Goal: Task Accomplishment & Management: Manage account settings

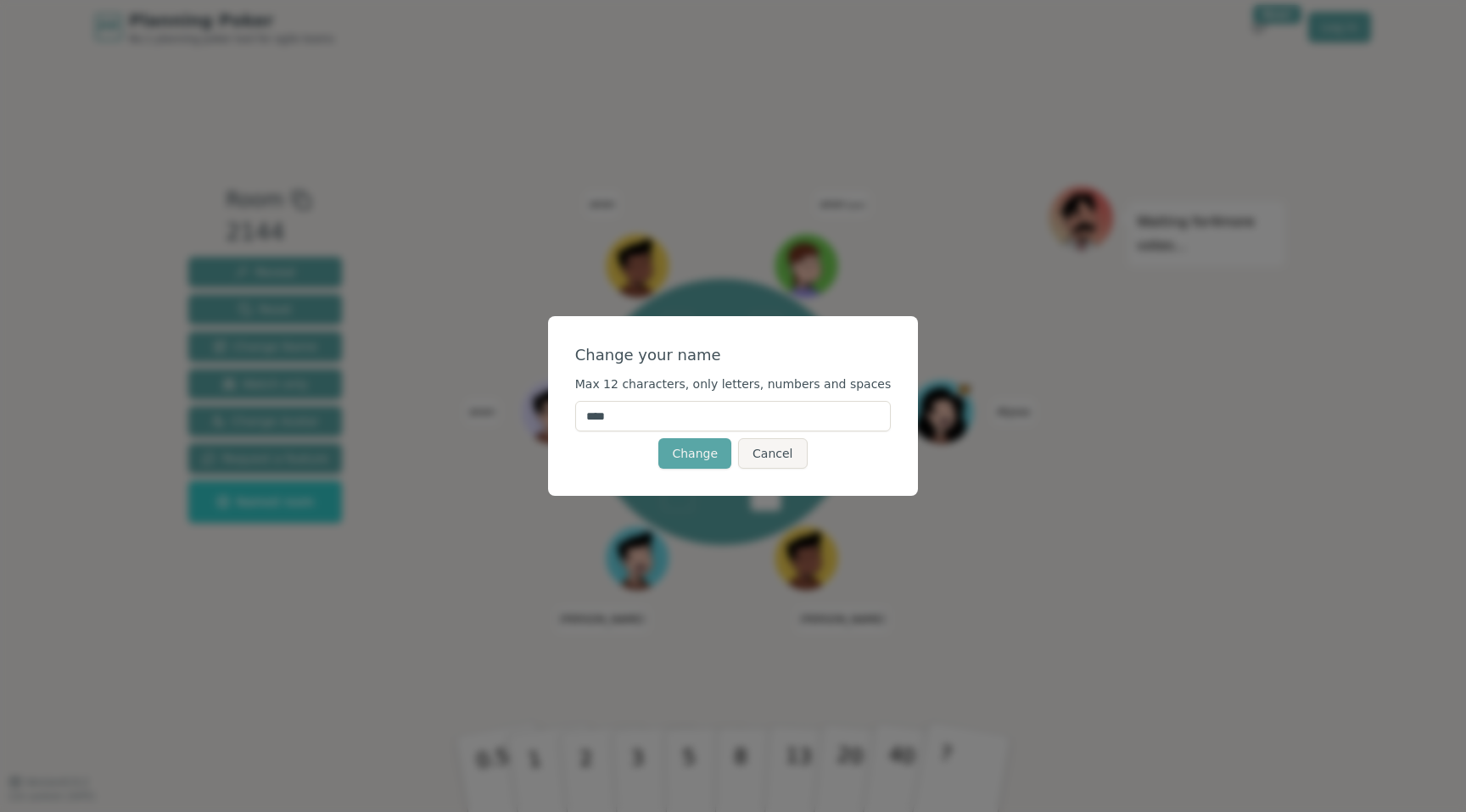
click at [662, 414] on input "****" at bounding box center [733, 416] width 316 height 30
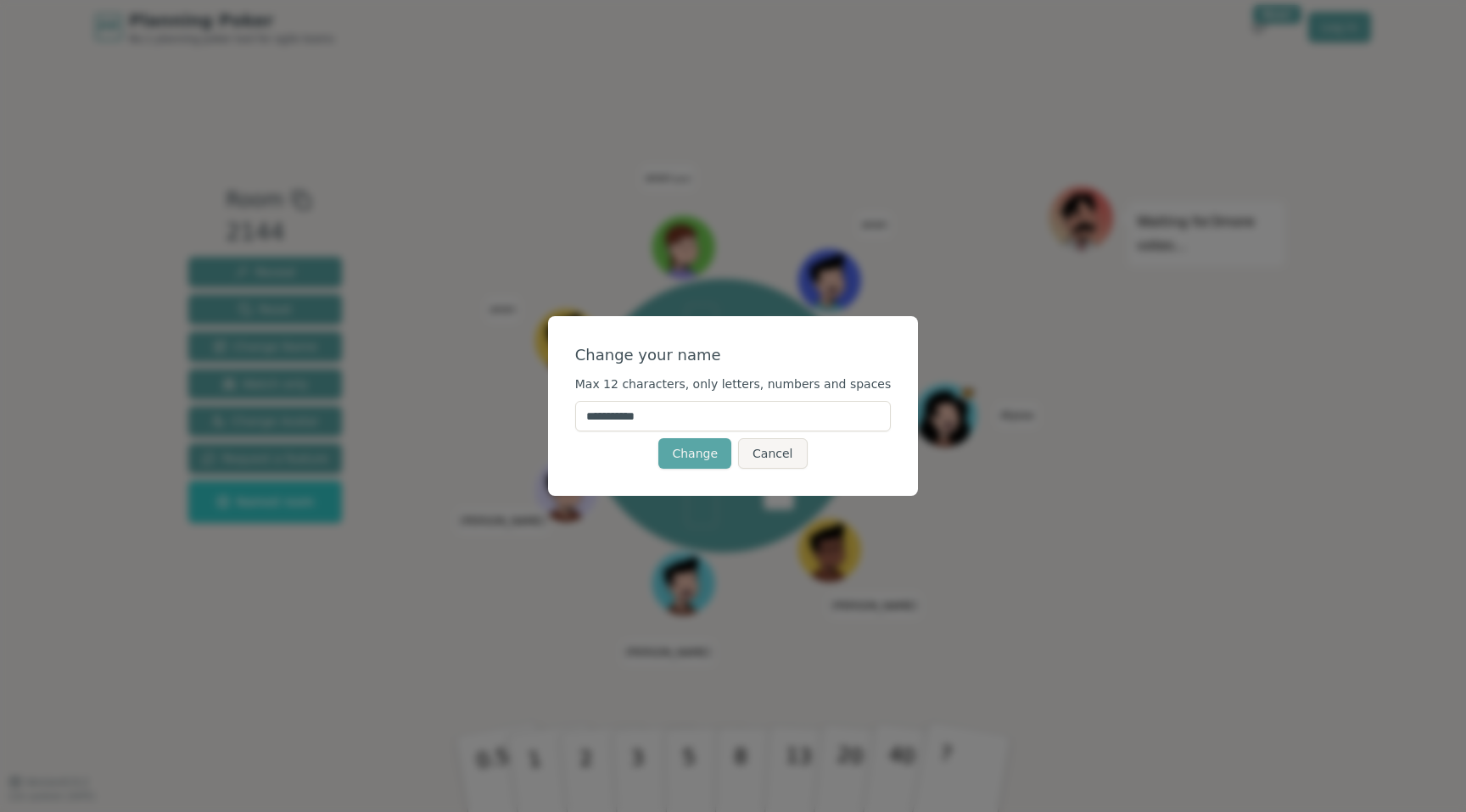
drag, startPoint x: 706, startPoint y: 404, endPoint x: 709, endPoint y: 416, distance: 12.4
click at [711, 424] on input "**********" at bounding box center [733, 416] width 316 height 30
paste input "text"
type input "**********"
click at [696, 463] on button "Change" at bounding box center [694, 453] width 73 height 30
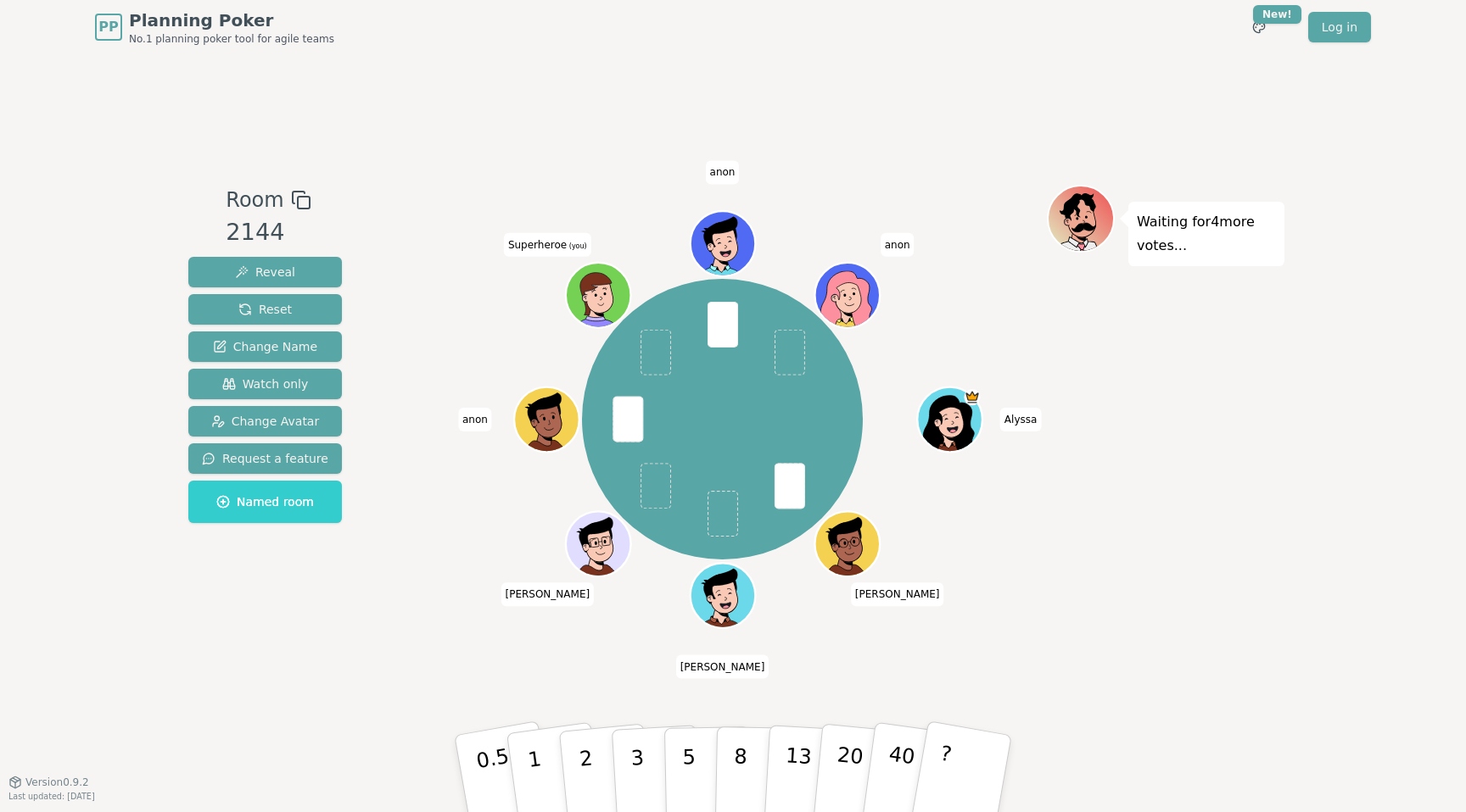
click at [558, 241] on span "Superheroe (you)" at bounding box center [547, 244] width 88 height 24
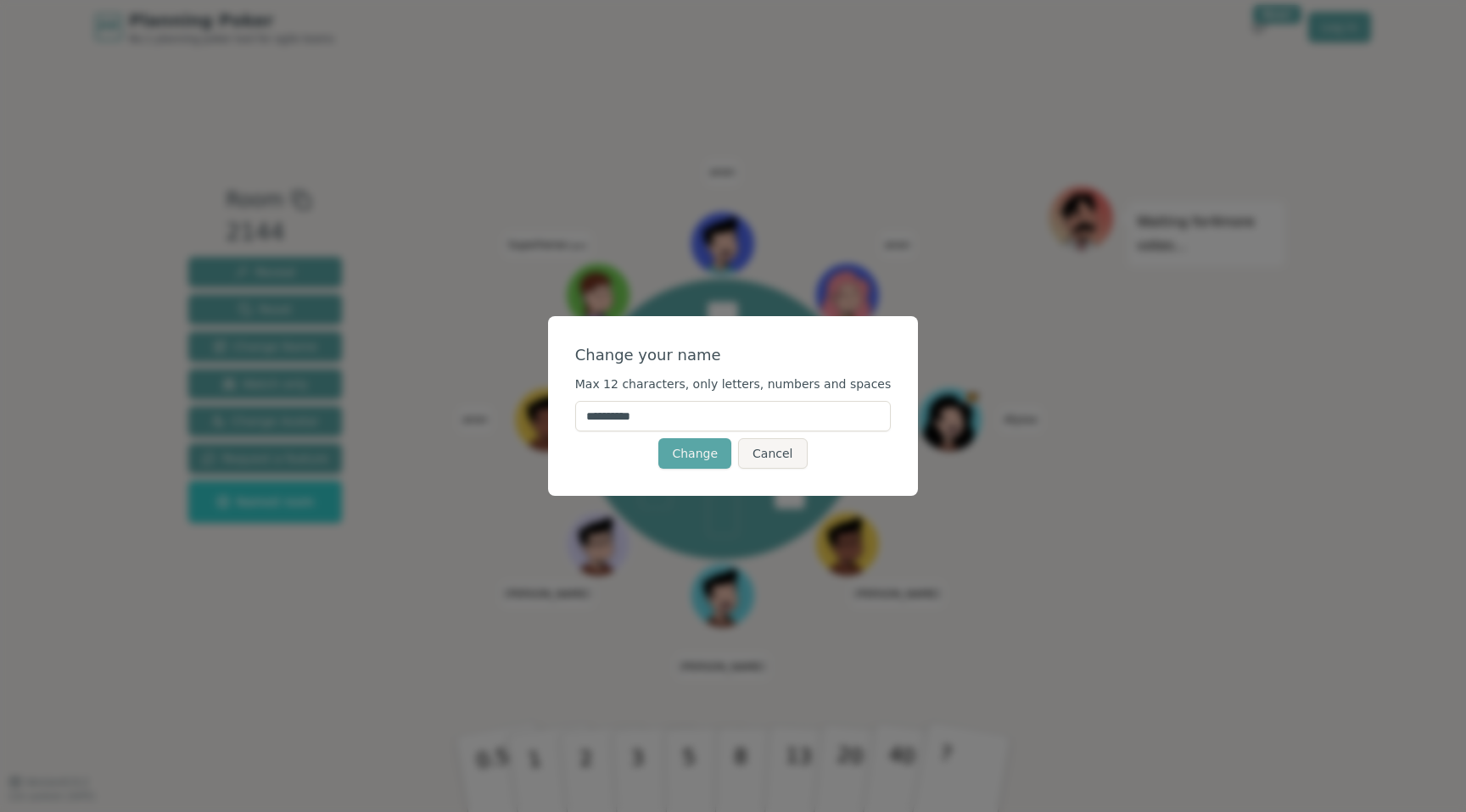
click at [710, 417] on input "**********" at bounding box center [733, 416] width 316 height 30
type input "*********"
click at [659, 448] on div "Change Cancel" at bounding box center [733, 453] width 316 height 30
click at [674, 450] on button "Change" at bounding box center [694, 453] width 73 height 30
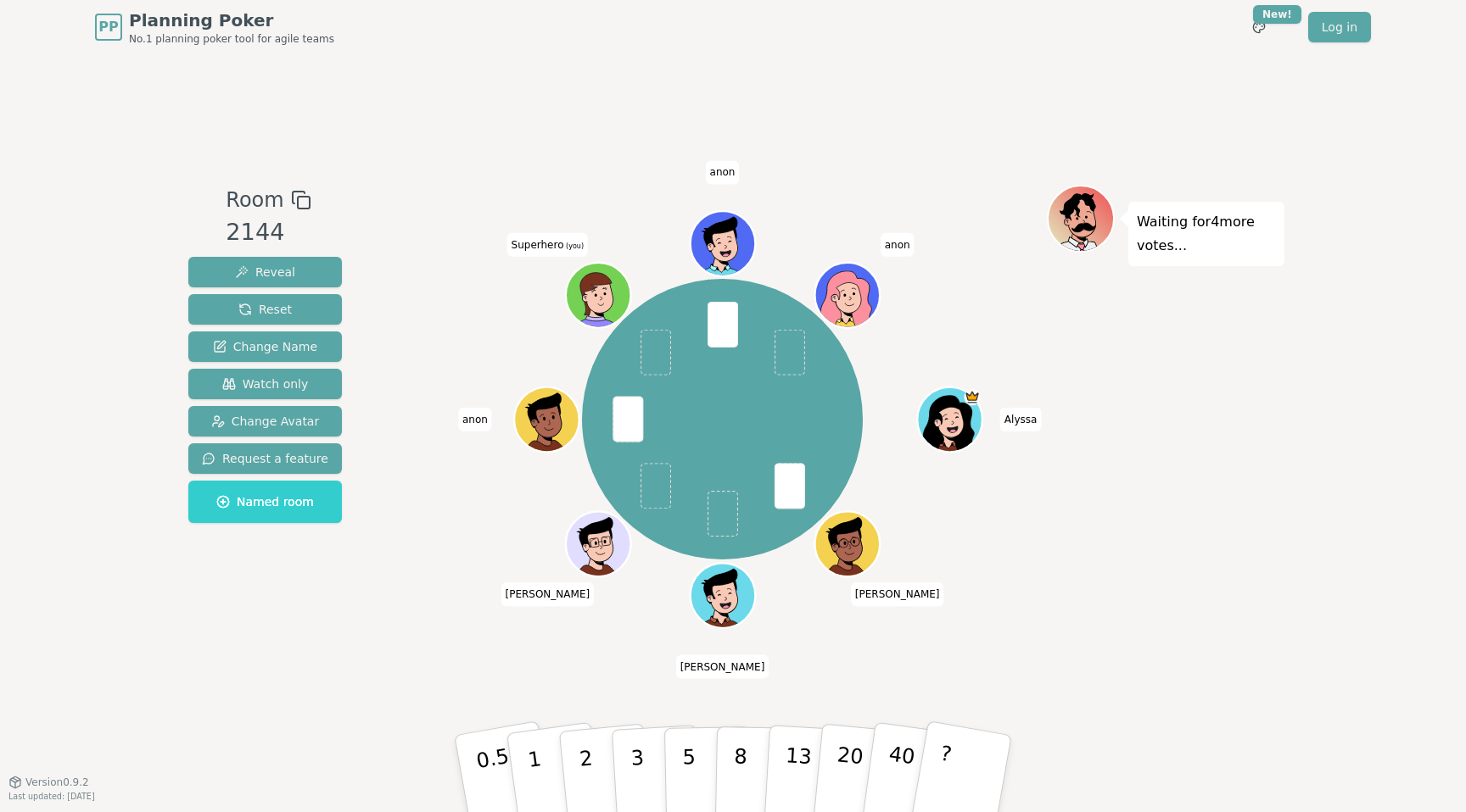
click at [347, 550] on div "Room 2144 Reveal Reset Change Name Watch only Change Avatar Request a feature N…" at bounding box center [733, 418] width 1103 height 467
click at [690, 768] on p "5" at bounding box center [689, 774] width 14 height 91
click at [1146, 622] on div "Waiting for 2 more votes..." at bounding box center [1166, 418] width 237 height 467
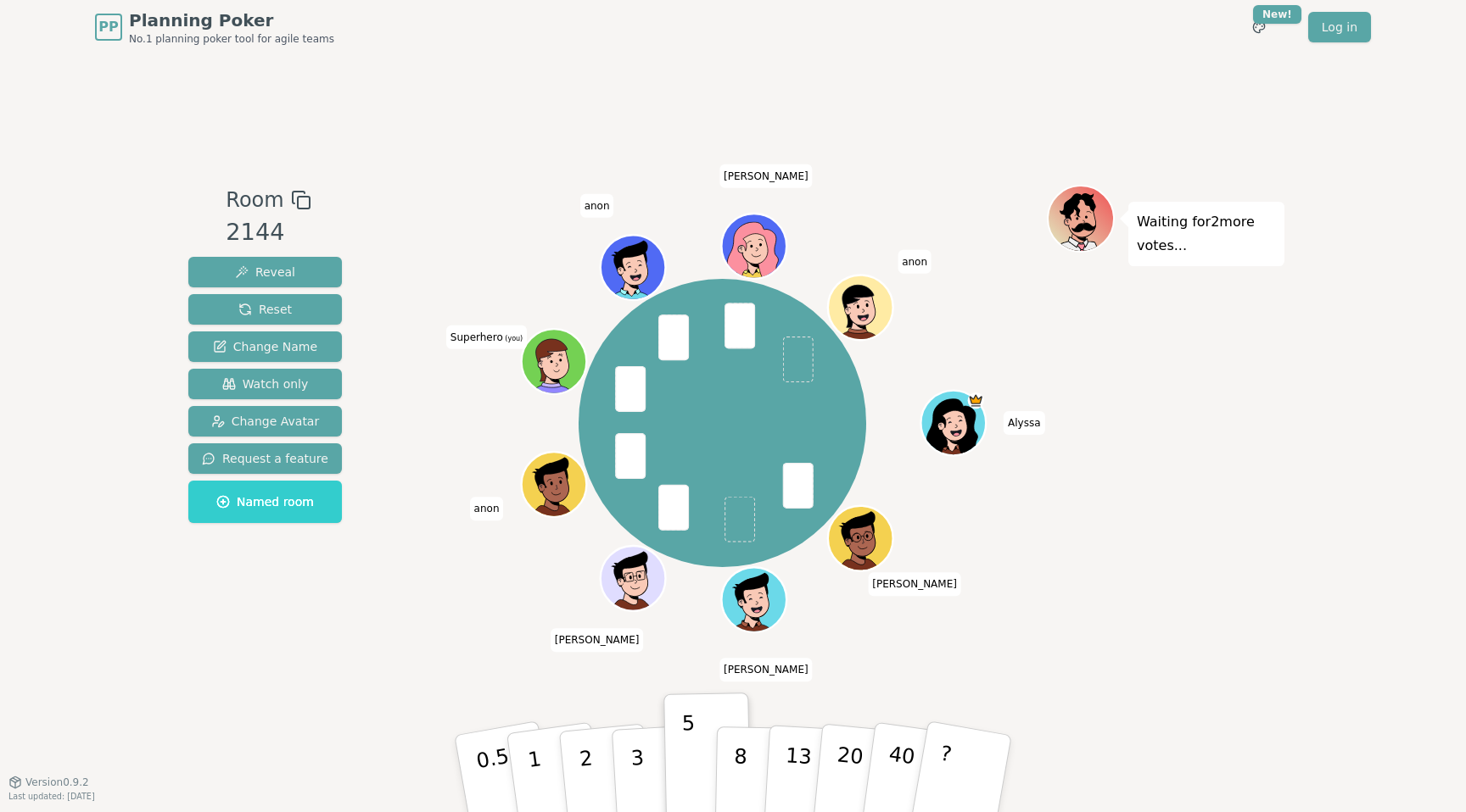
click at [1098, 525] on div "Waiting for 2 more votes..." at bounding box center [1166, 418] width 237 height 467
click at [1098, 578] on div "Waiting for 2 more votes..." at bounding box center [1166, 418] width 237 height 467
click at [544, 390] on div at bounding box center [555, 382] width 63 height 57
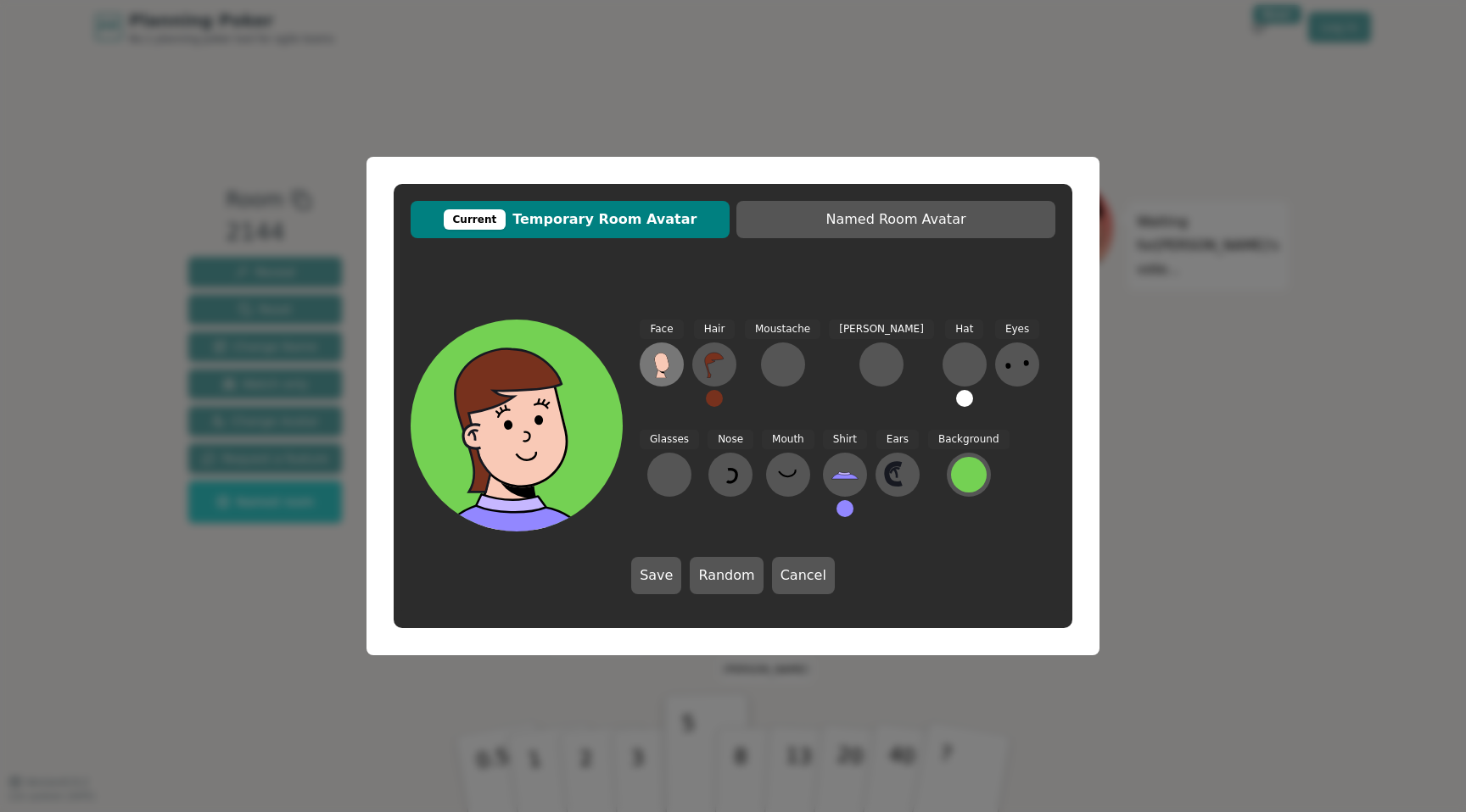
click at [645, 377] on button at bounding box center [662, 365] width 44 height 44
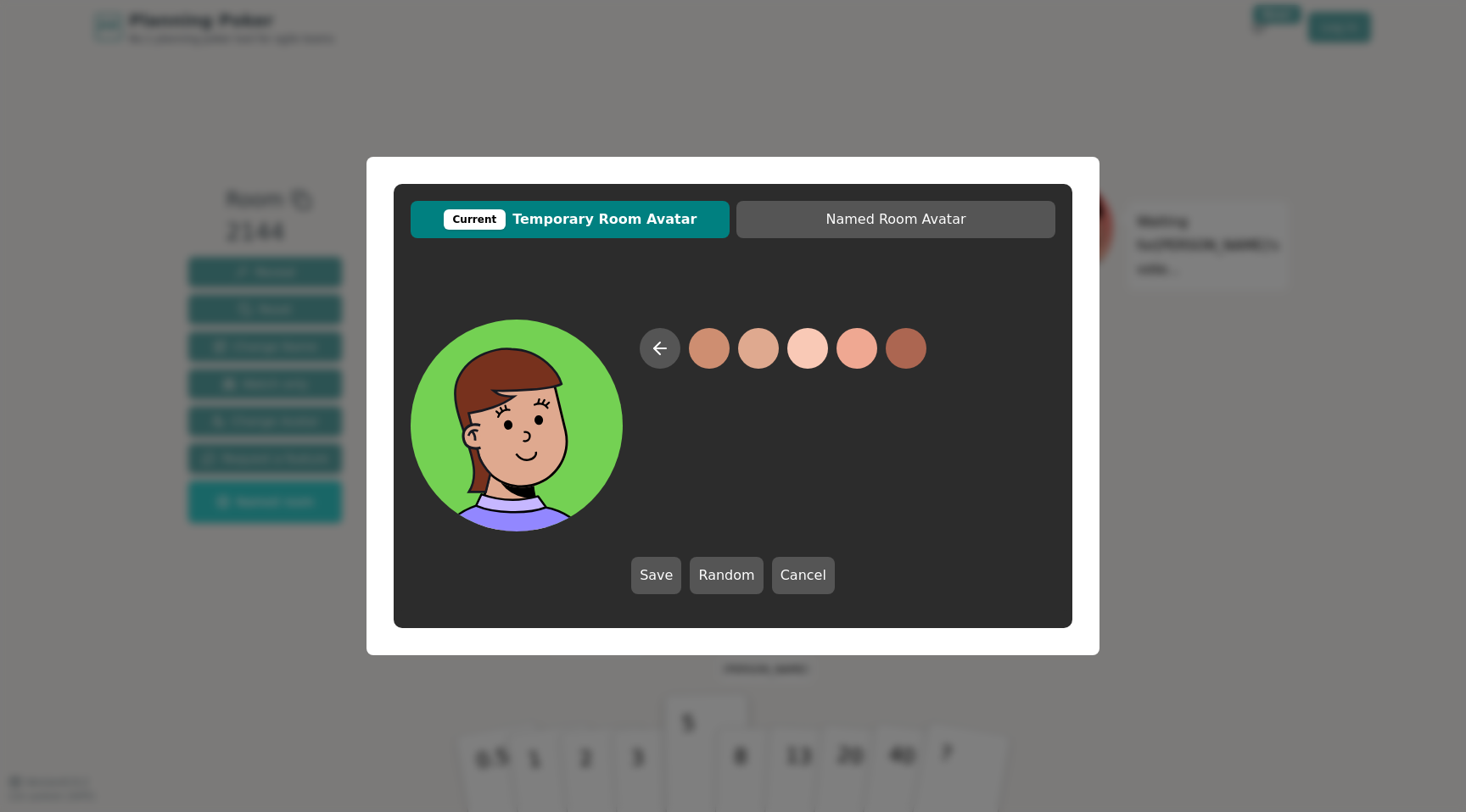
click at [771, 362] on button at bounding box center [758, 349] width 41 height 41
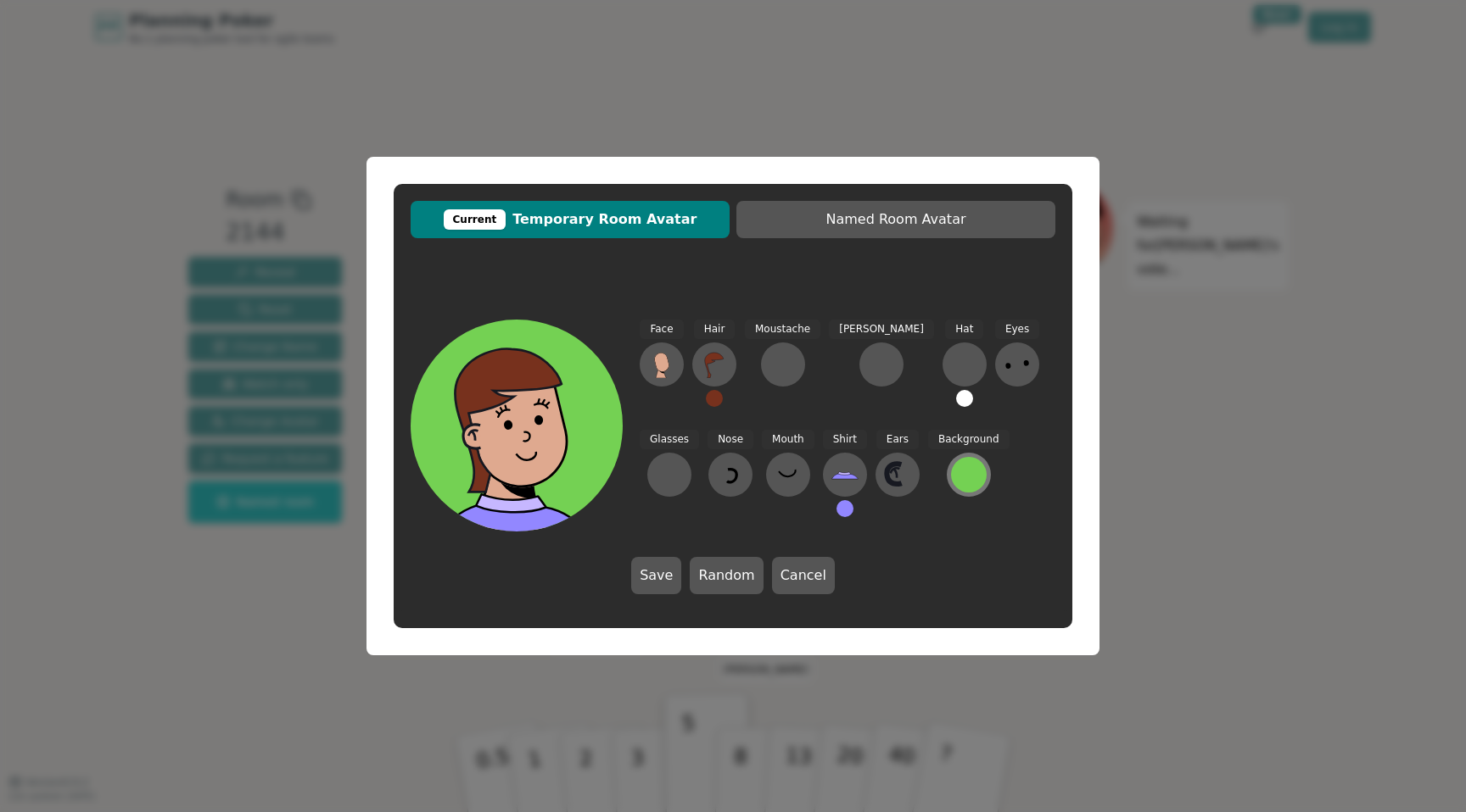
click at [950, 483] on div at bounding box center [968, 475] width 35 height 35
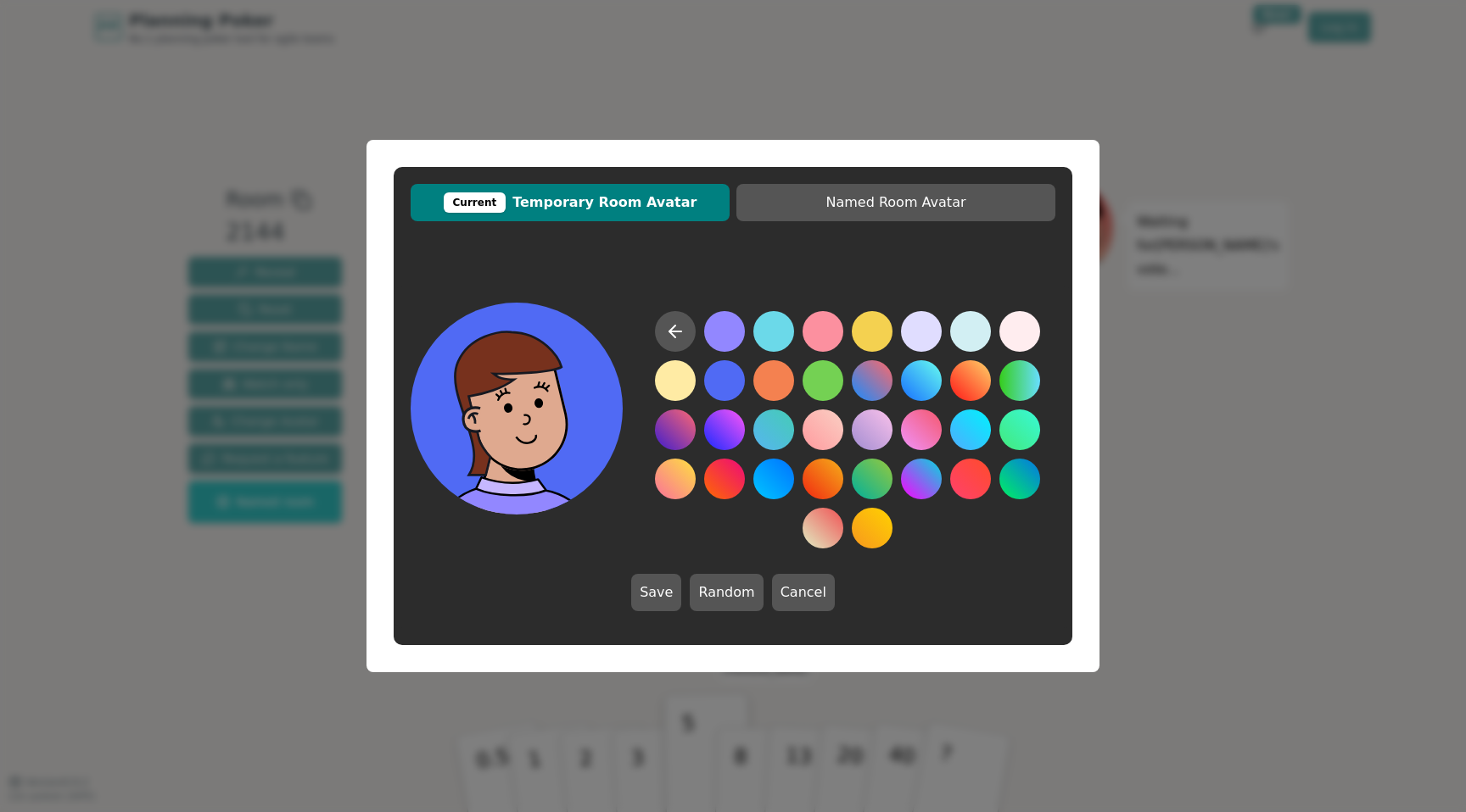
click at [732, 390] on button at bounding box center [725, 381] width 41 height 41
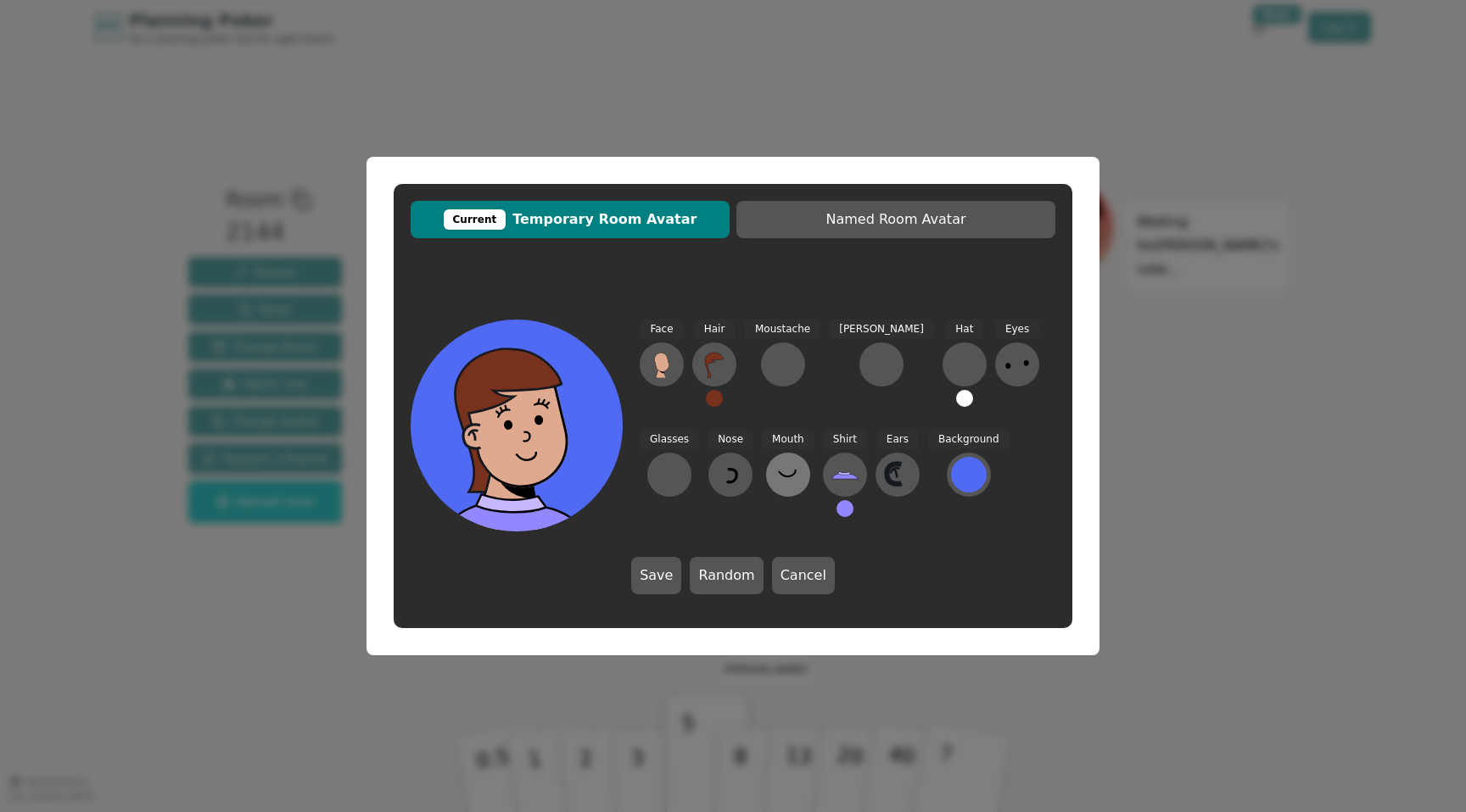
click at [766, 460] on button at bounding box center [788, 475] width 44 height 44
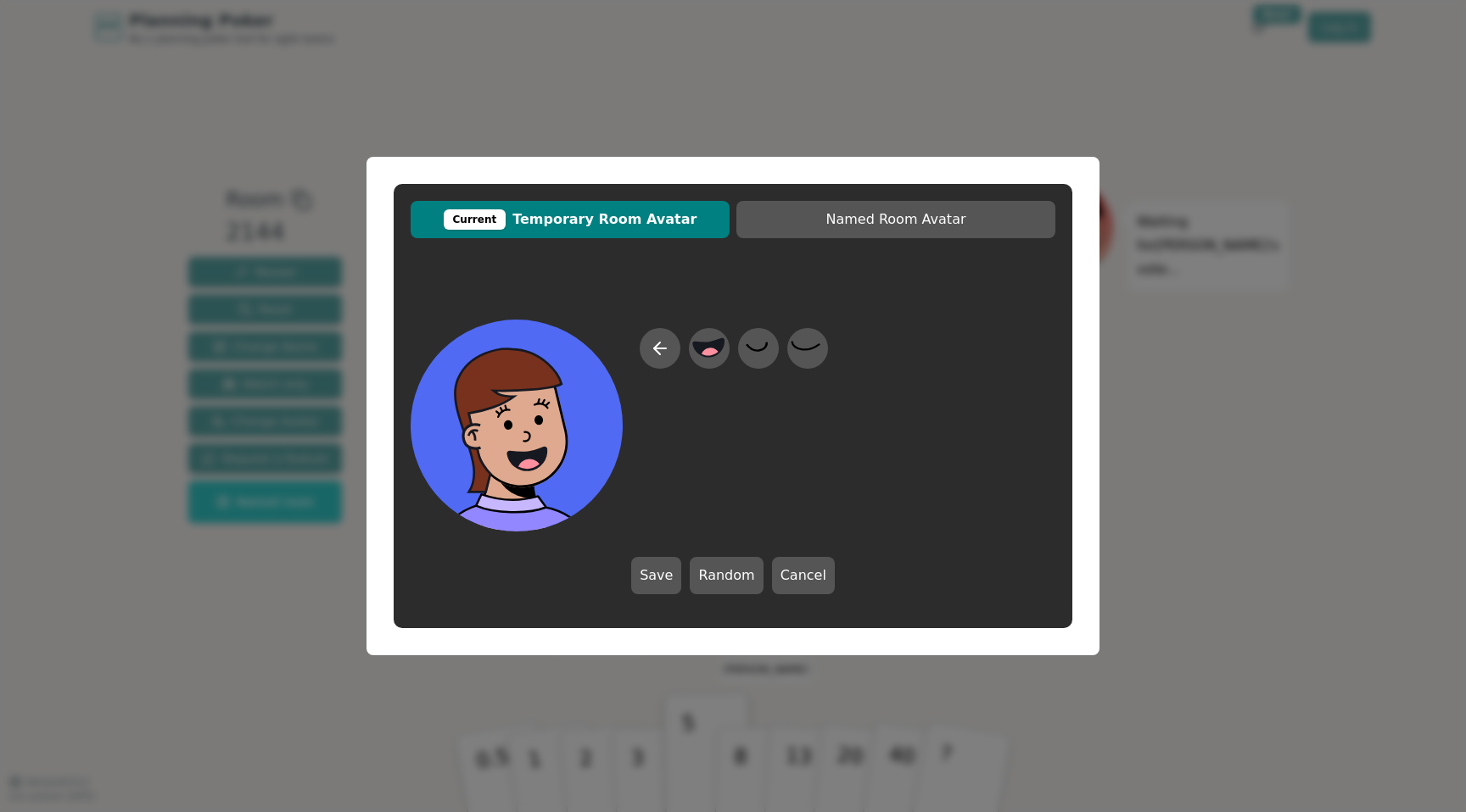
click at [729, 326] on div at bounding box center [733, 425] width 645 height 212
click at [728, 343] on div at bounding box center [710, 348] width 48 height 54
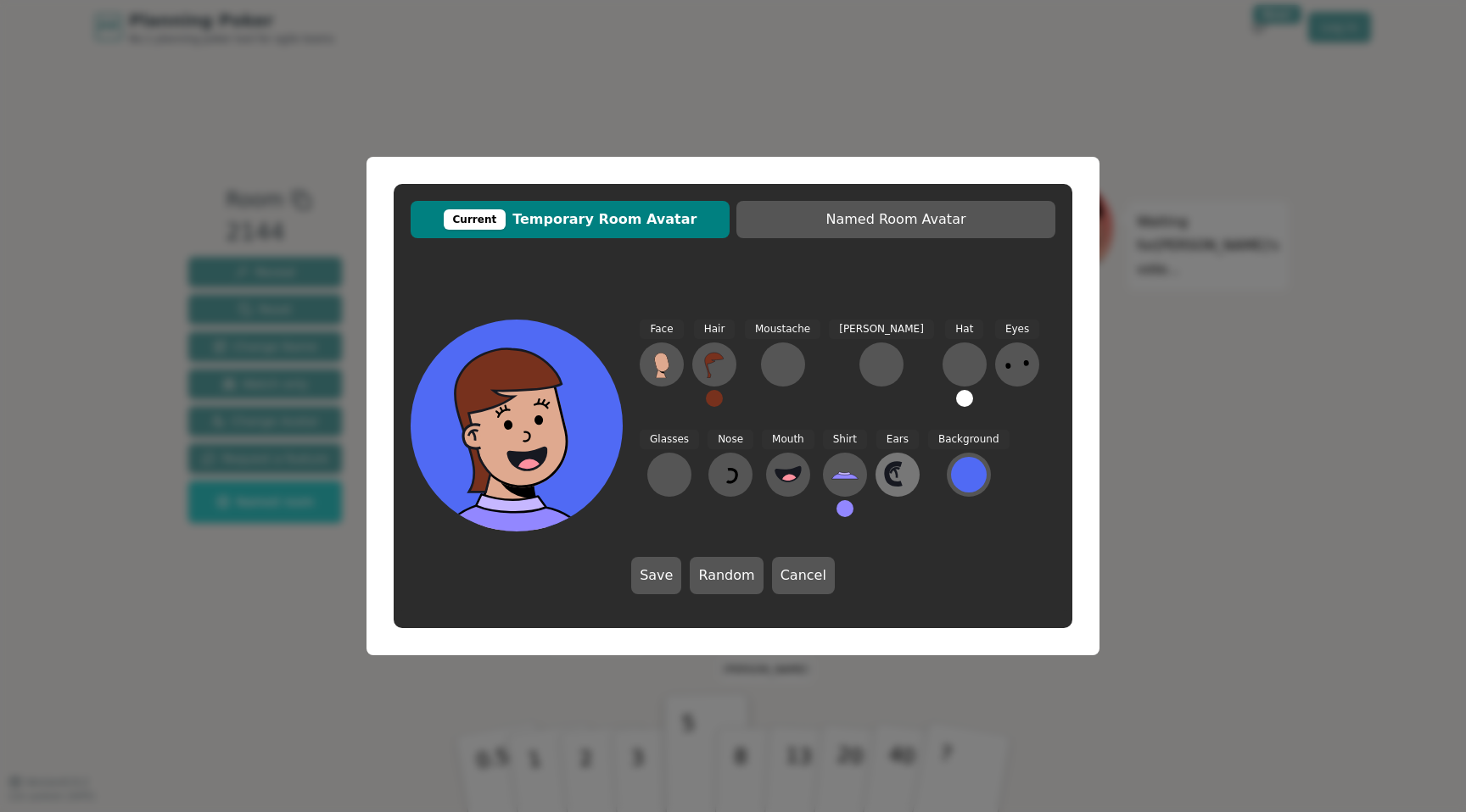
click at [884, 469] on icon at bounding box center [897, 475] width 27 height 27
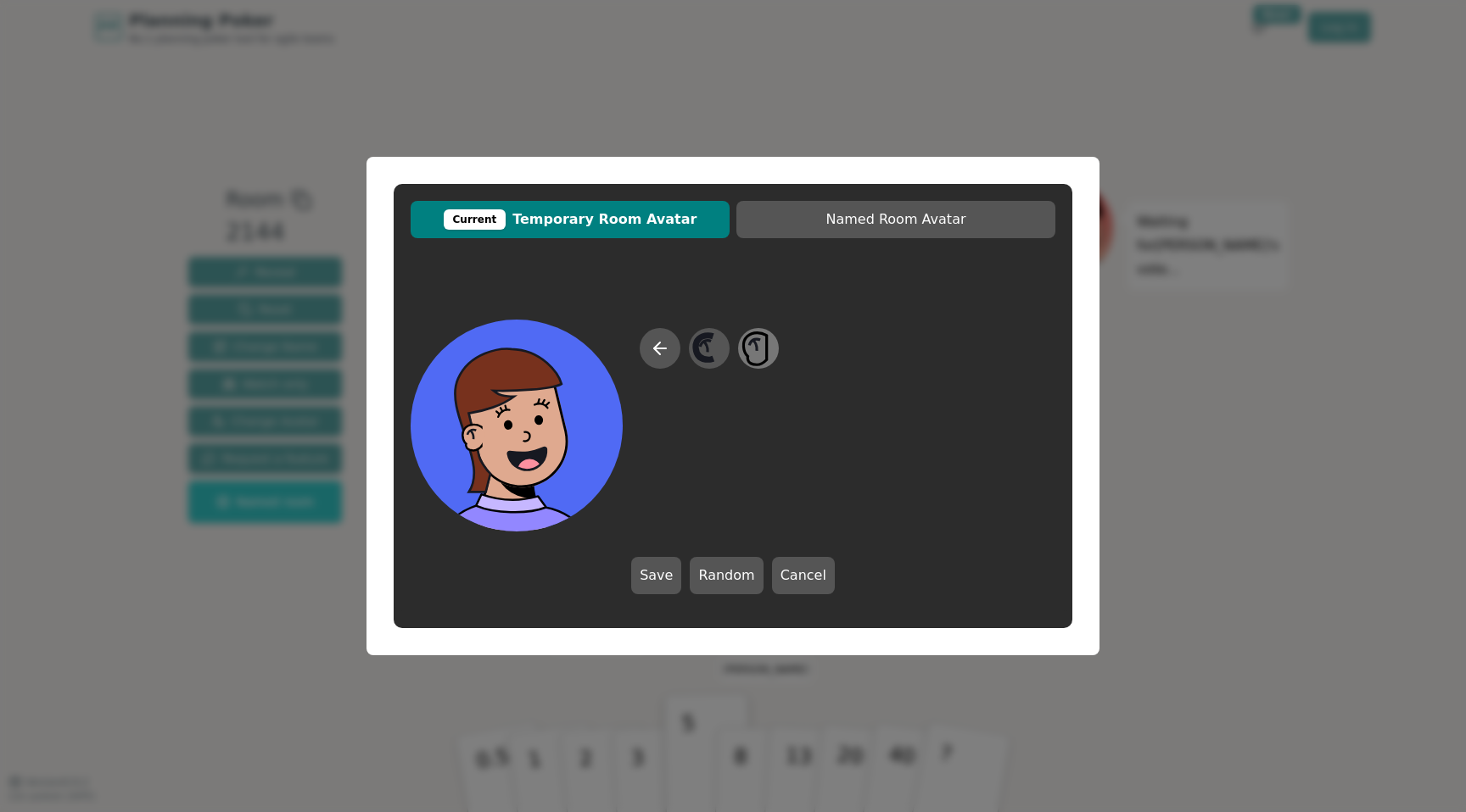
click at [763, 352] on icon at bounding box center [757, 349] width 33 height 38
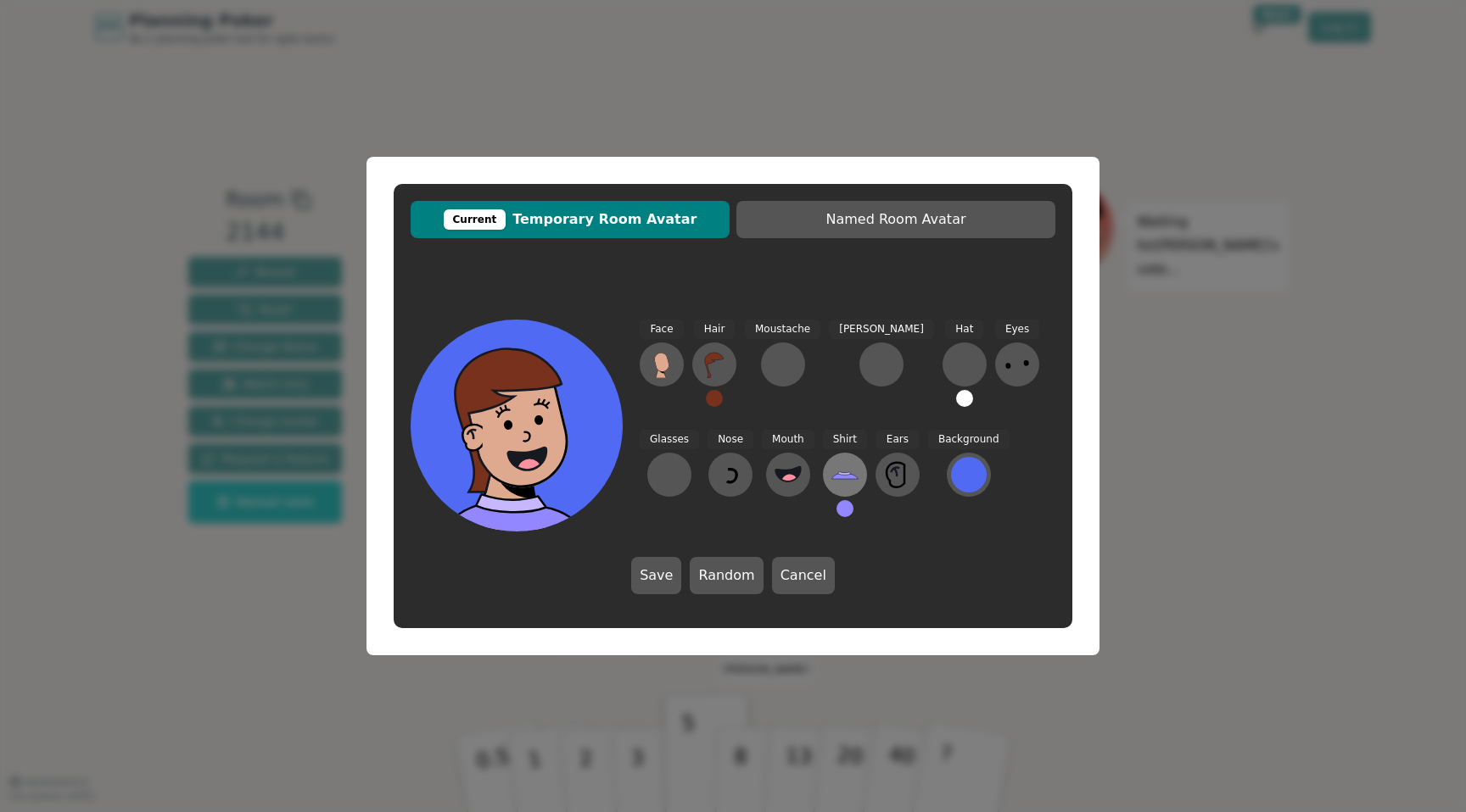
click at [831, 480] on icon at bounding box center [844, 475] width 27 height 27
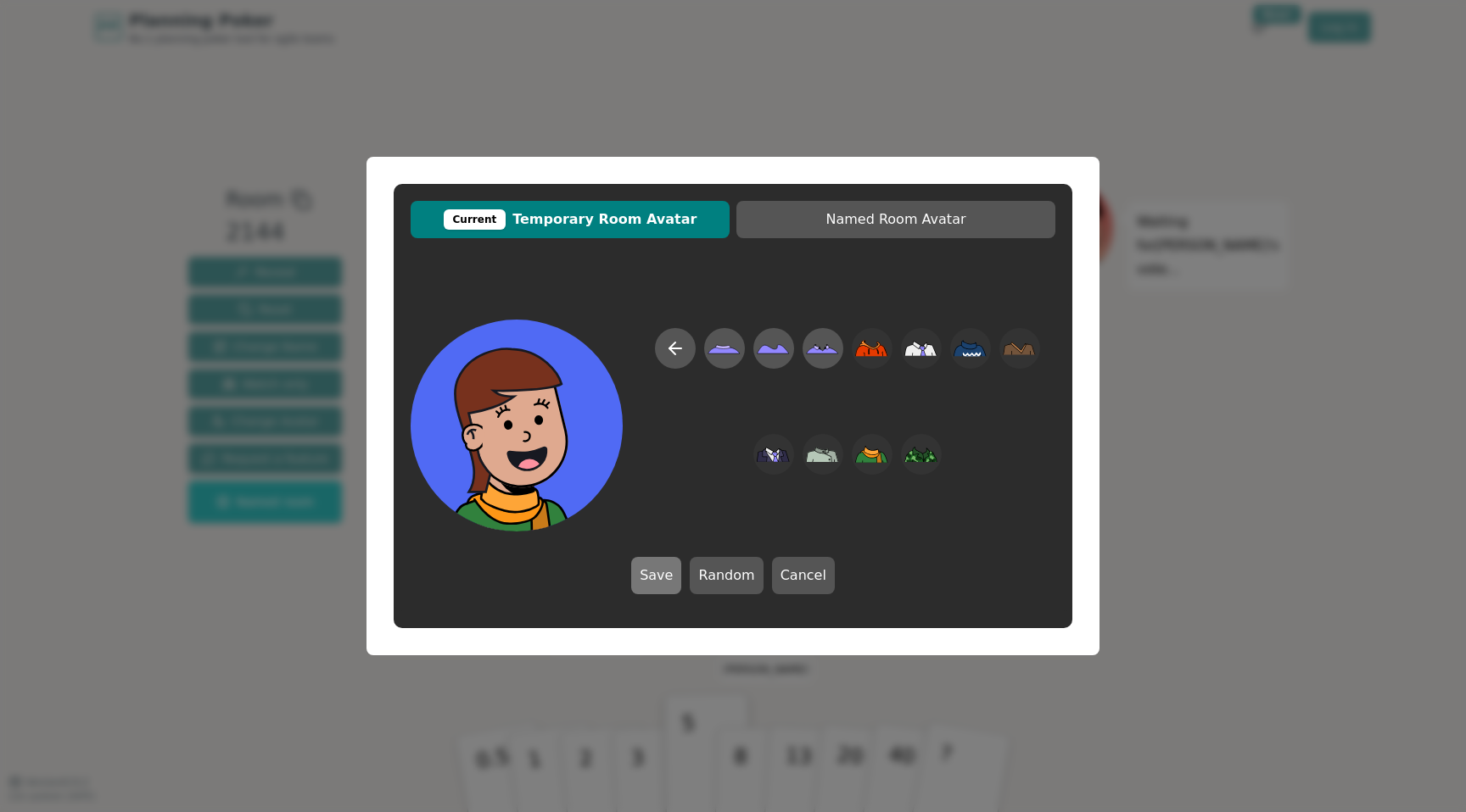
click at [665, 568] on button "Save" at bounding box center [655, 576] width 50 height 37
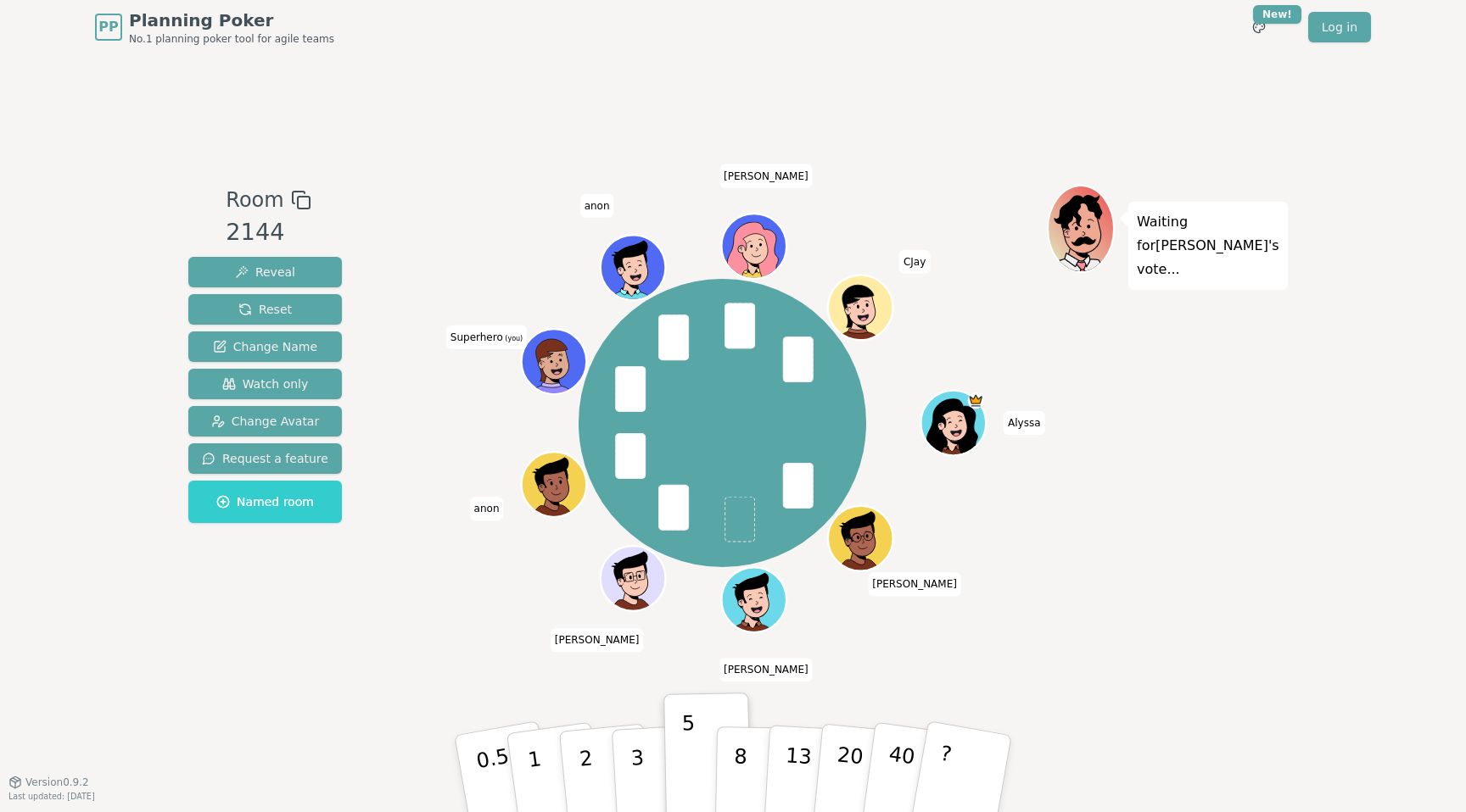
click at [557, 330] on div at bounding box center [553, 361] width 63 height 63
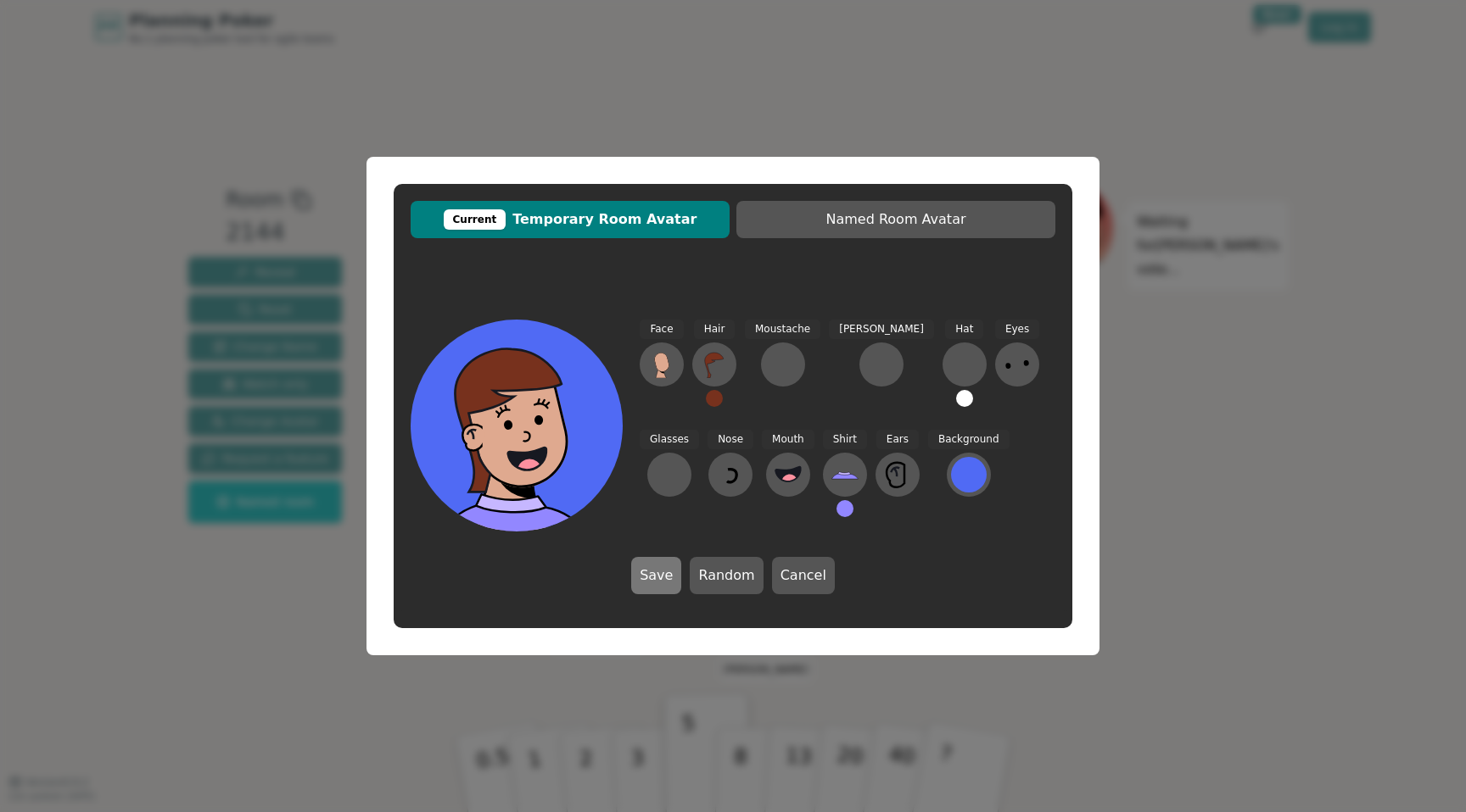
click at [655, 559] on button "Save" at bounding box center [655, 576] width 50 height 37
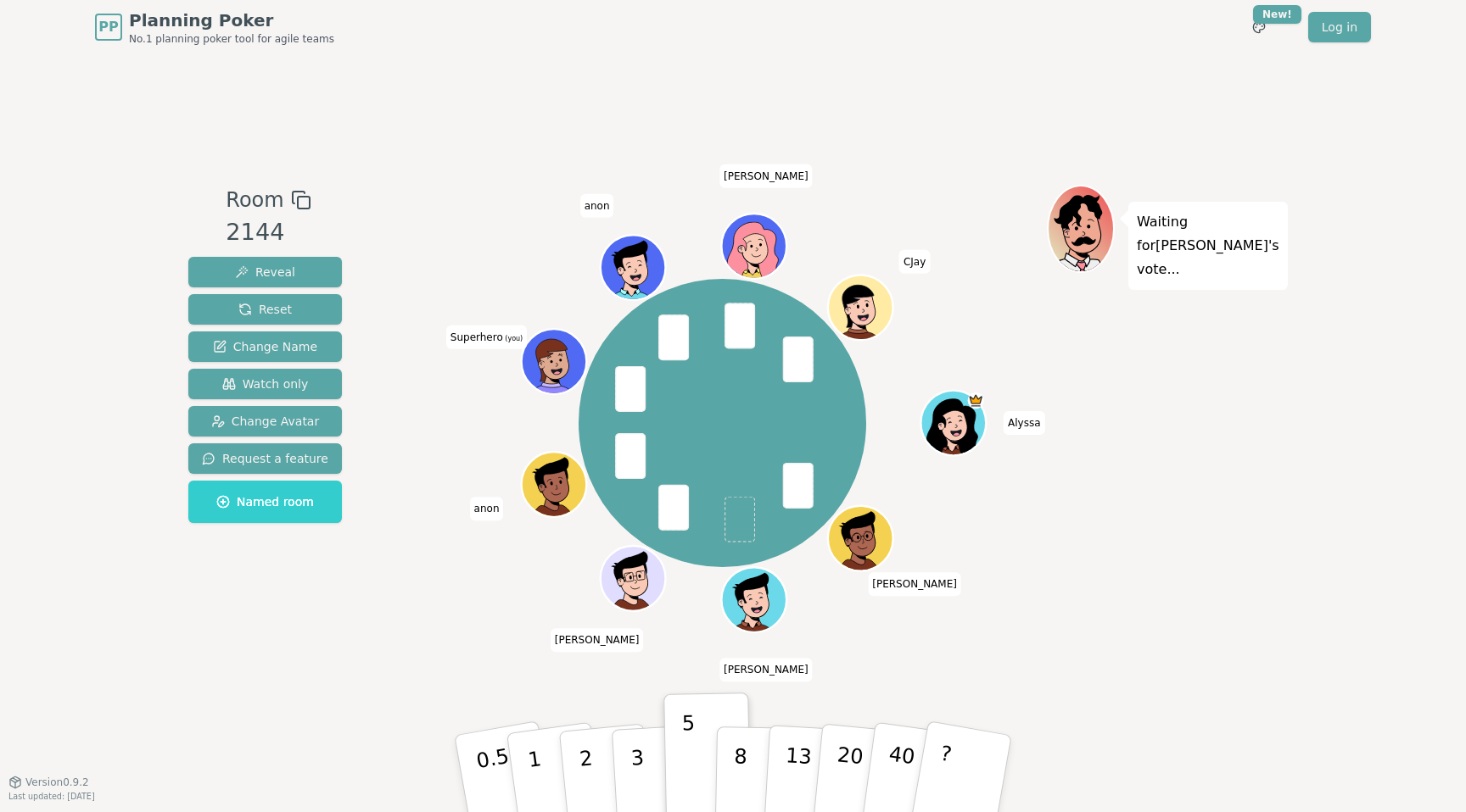
click at [538, 358] on icon at bounding box center [555, 360] width 63 height 7
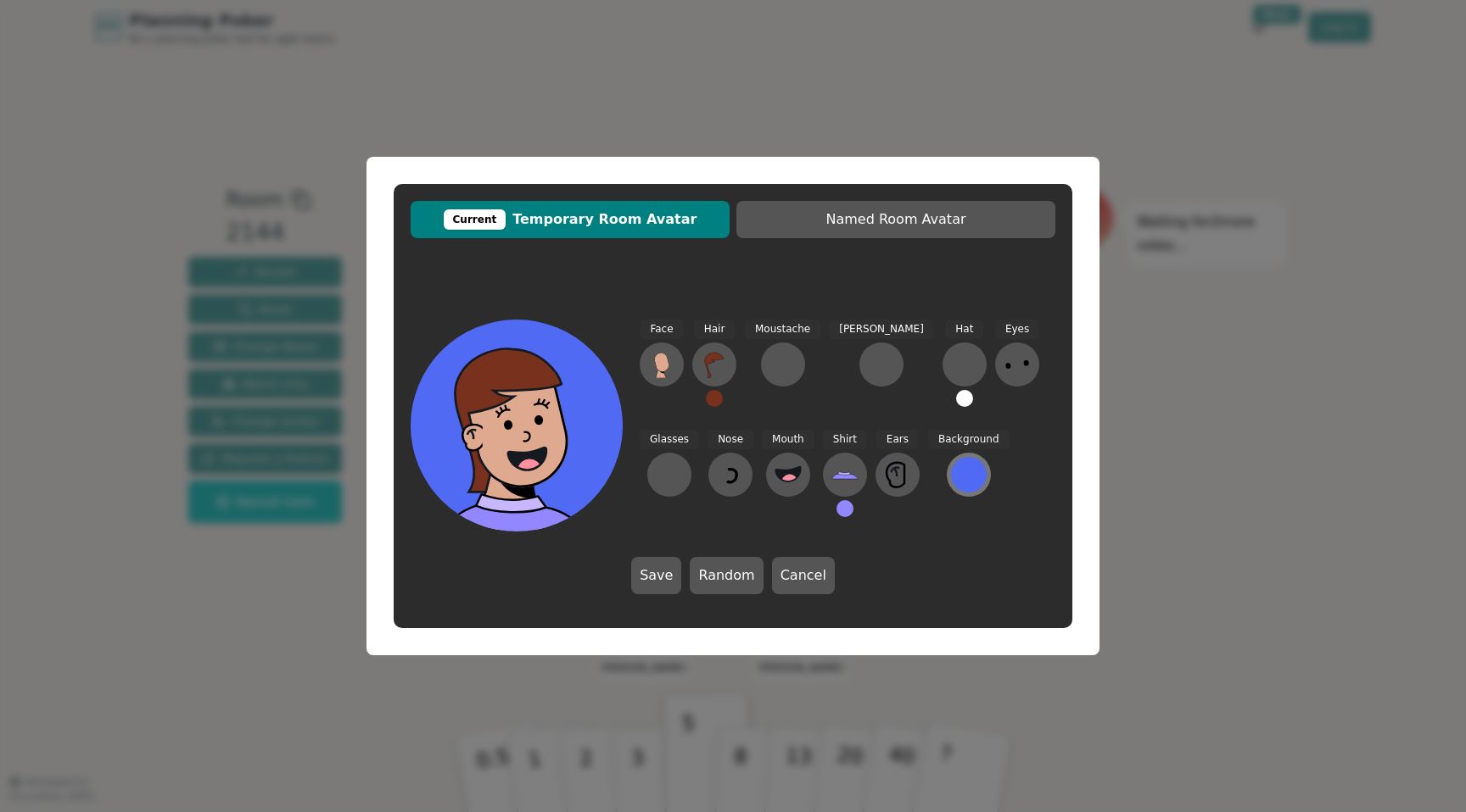
click at [950, 474] on div at bounding box center [968, 475] width 35 height 35
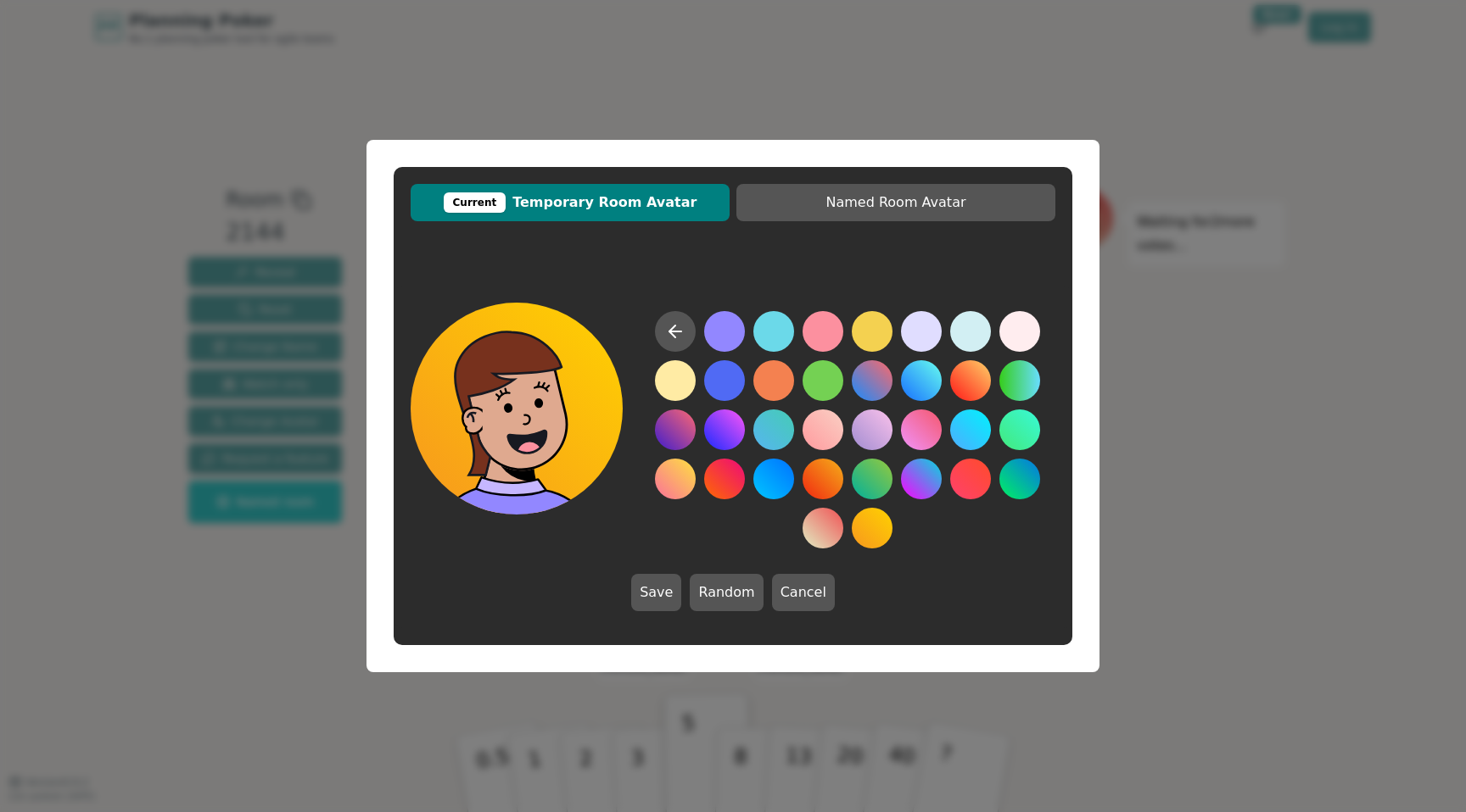
click at [868, 536] on button at bounding box center [872, 529] width 41 height 41
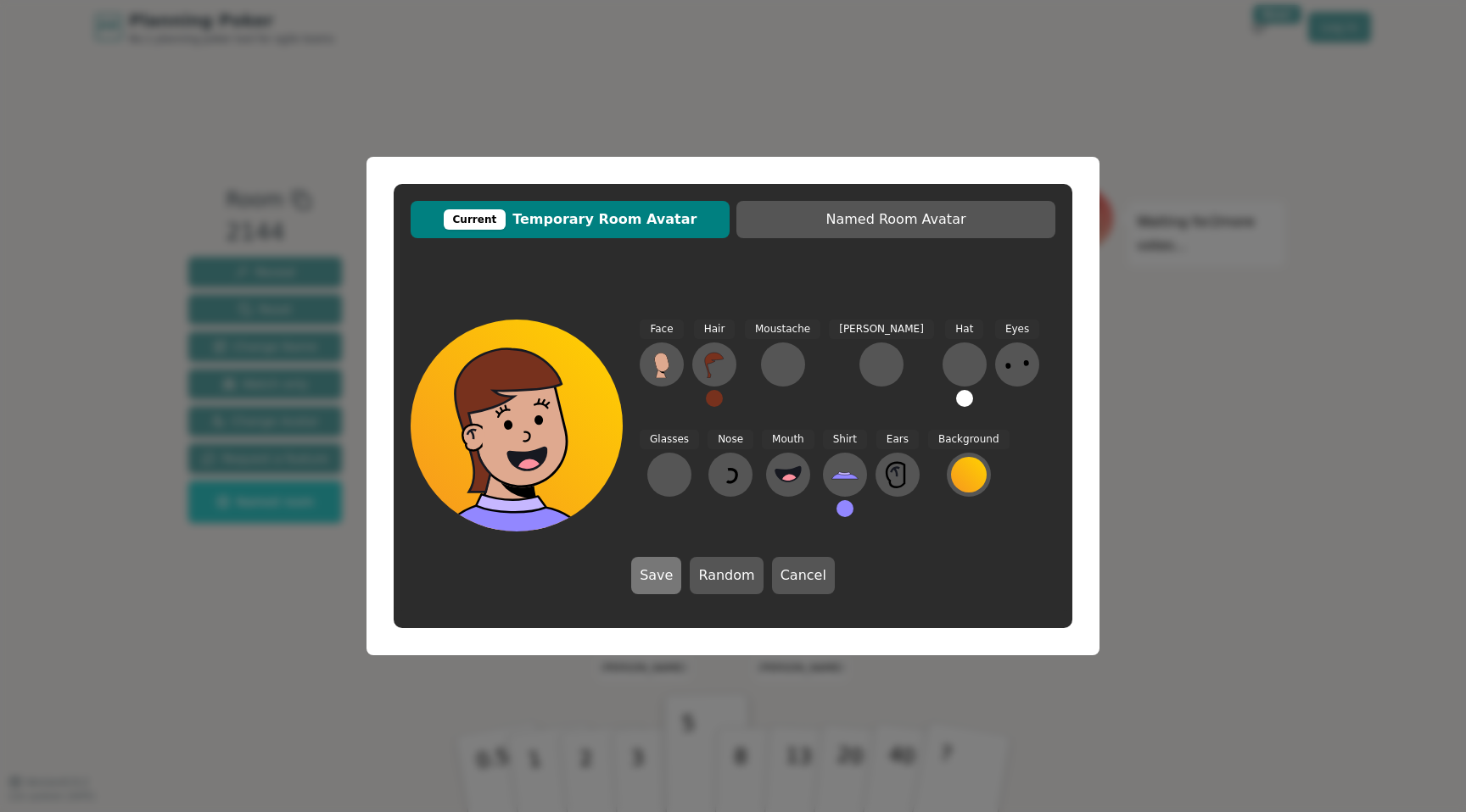
click at [671, 579] on button "Save" at bounding box center [655, 576] width 50 height 37
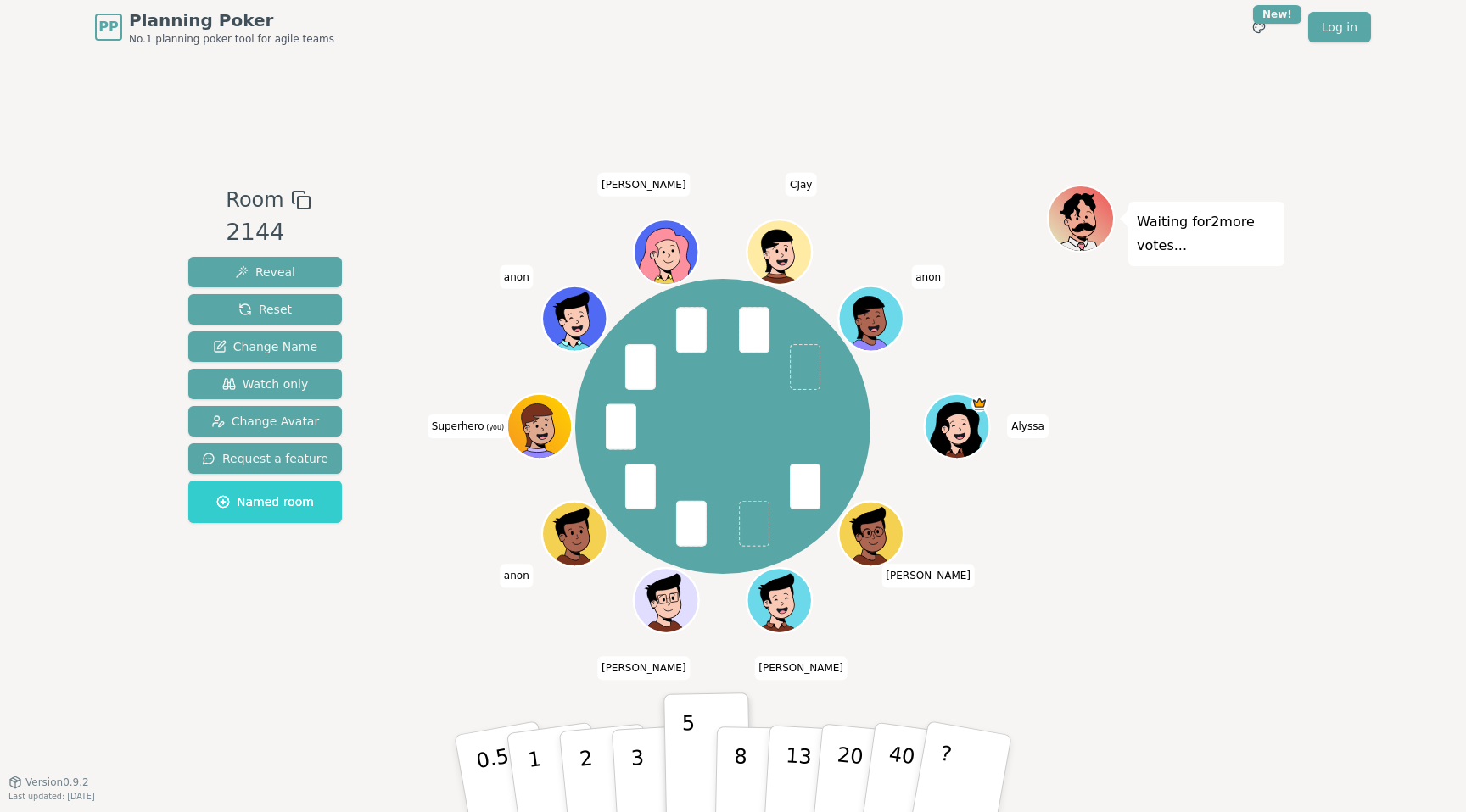
click at [562, 418] on icon at bounding box center [540, 421] width 50 height 8
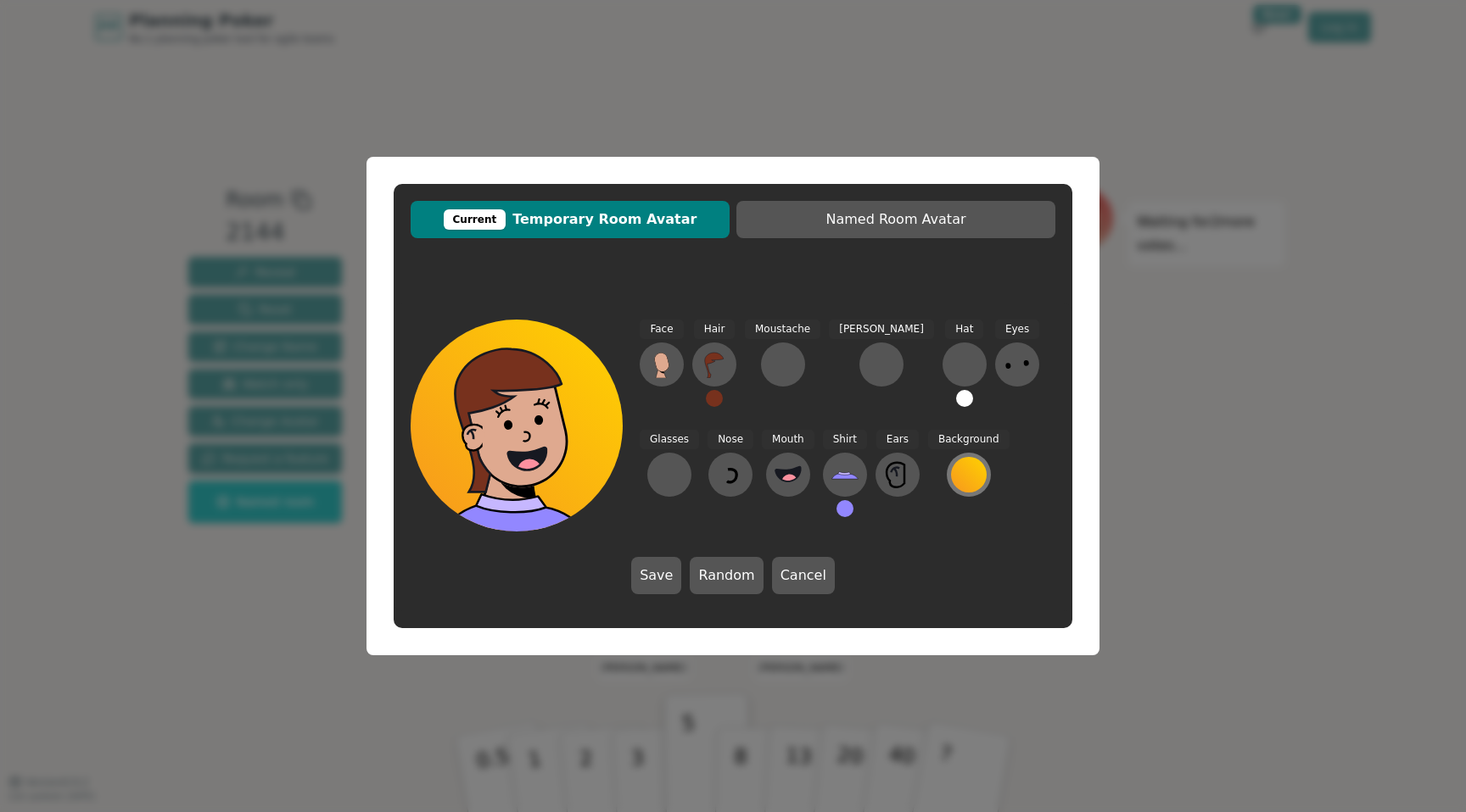
click at [950, 464] on div at bounding box center [968, 475] width 35 height 35
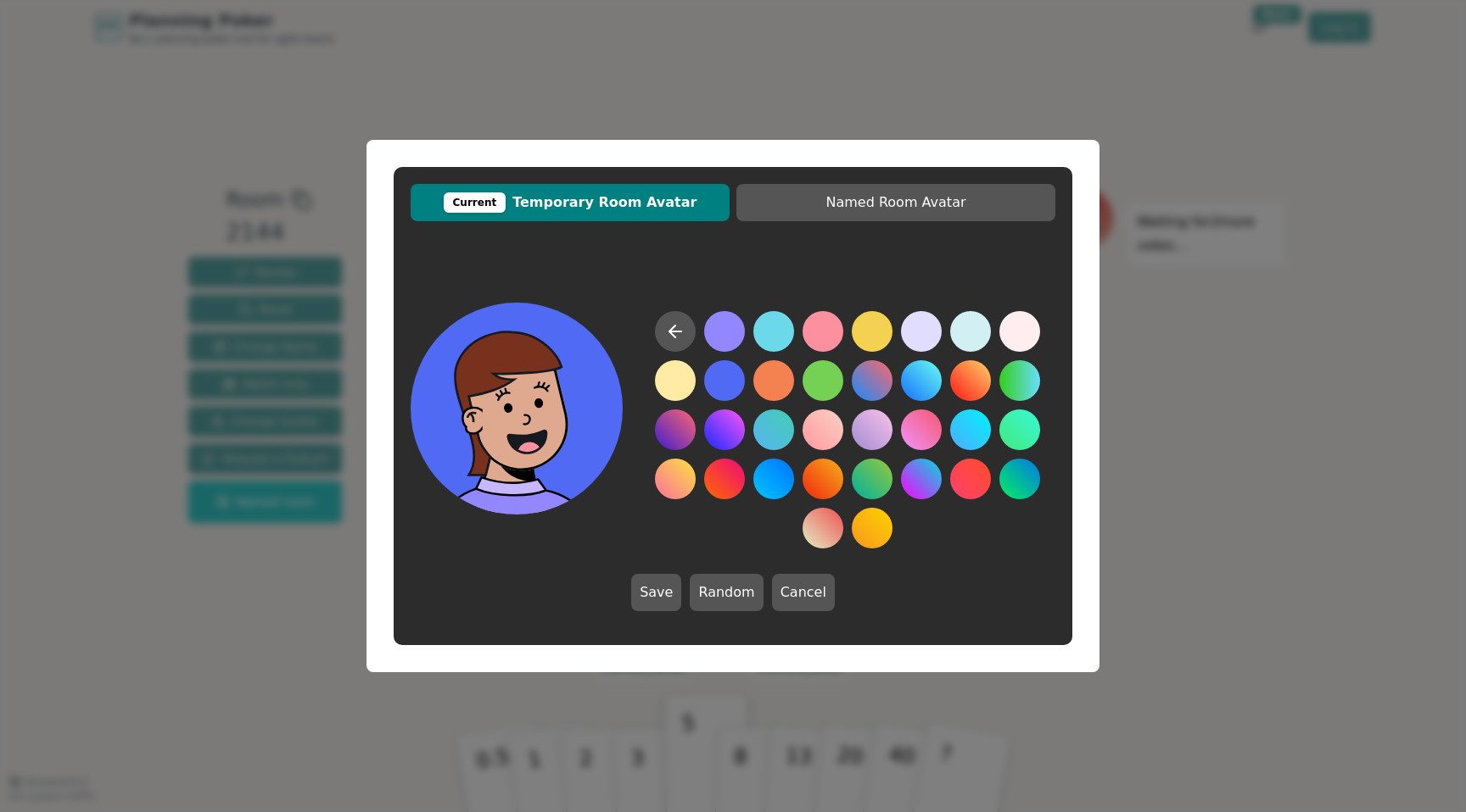
click at [723, 391] on button at bounding box center [725, 381] width 41 height 41
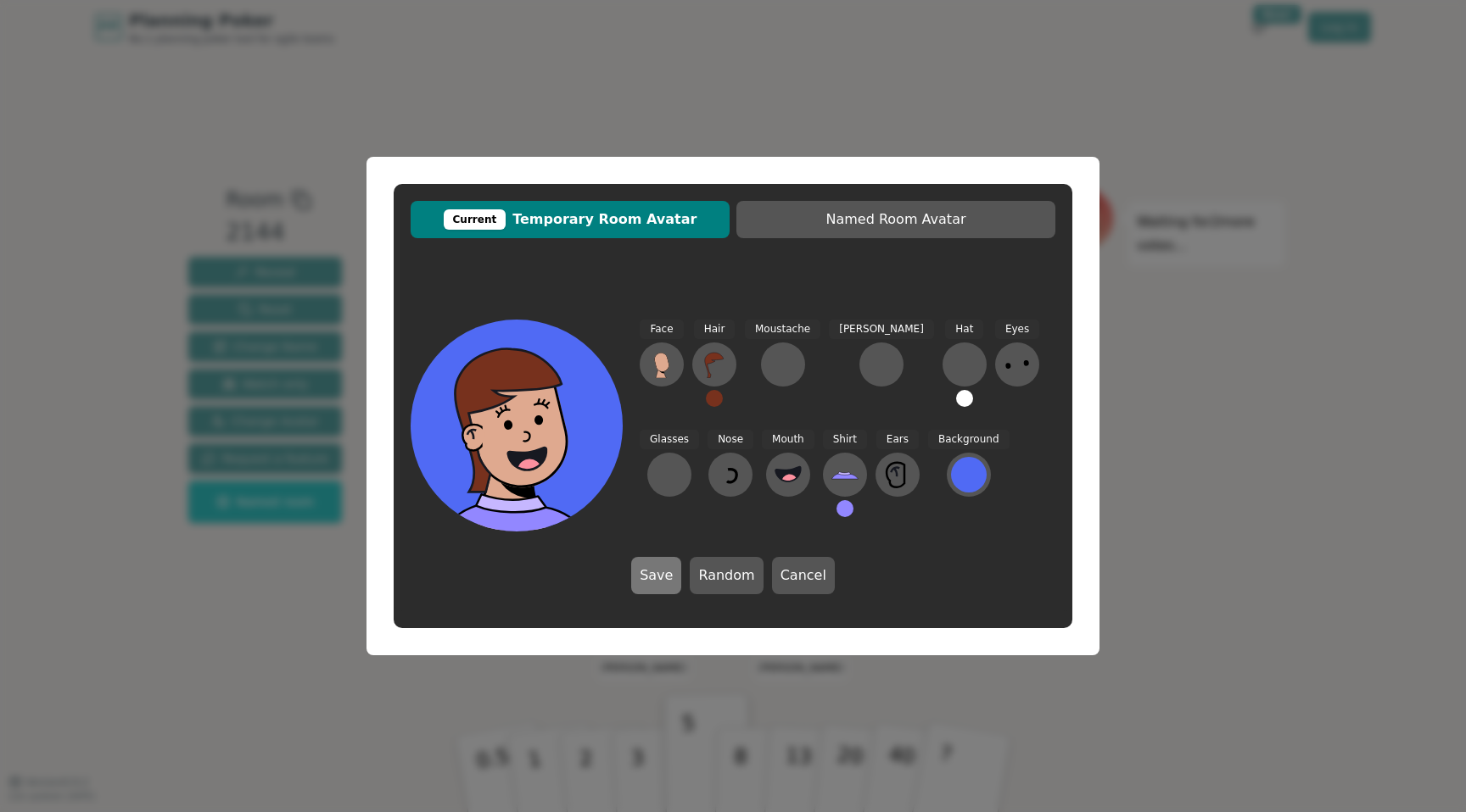
click at [669, 572] on button "Save" at bounding box center [655, 576] width 50 height 37
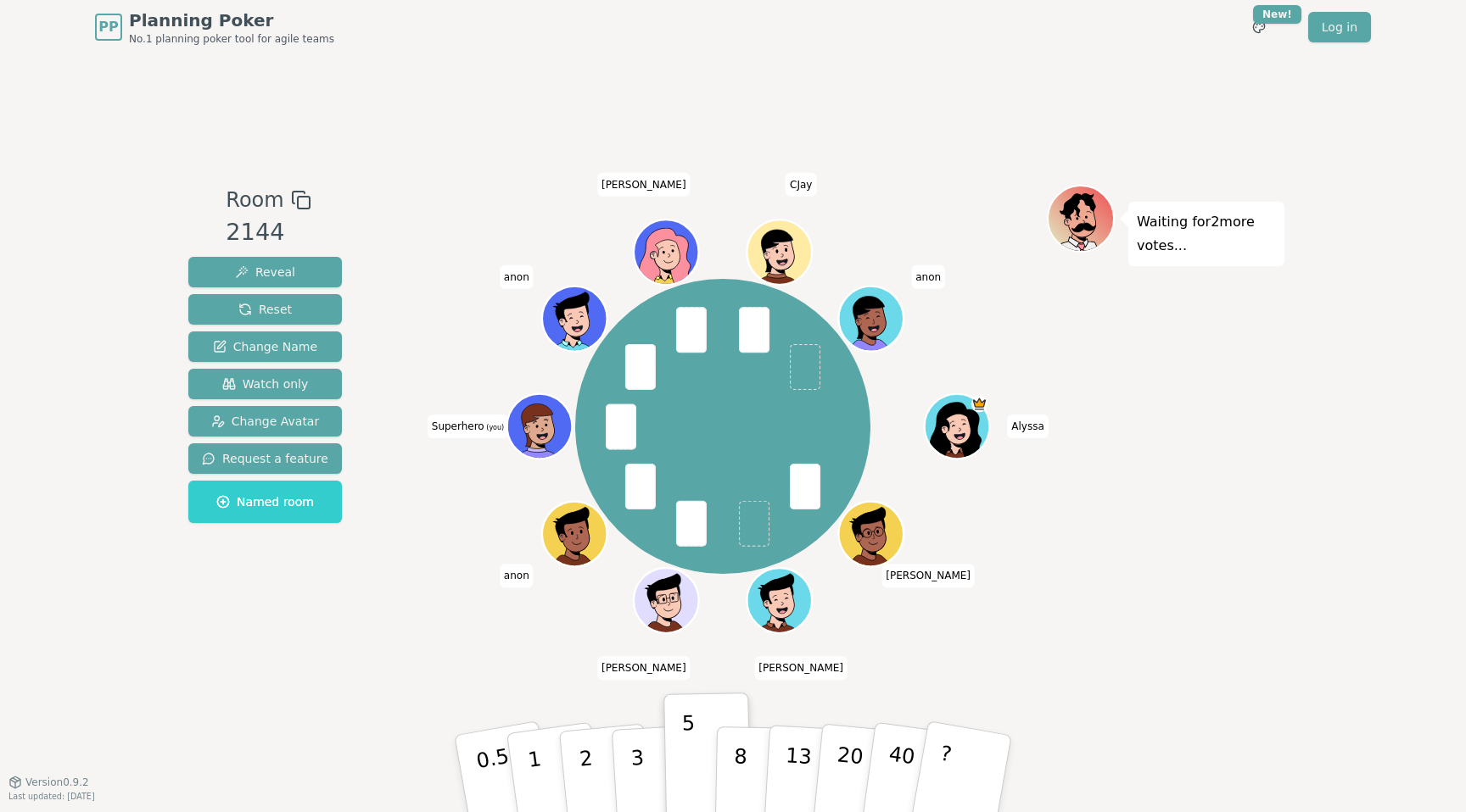
click at [527, 436] on icon at bounding box center [542, 437] width 31 height 11
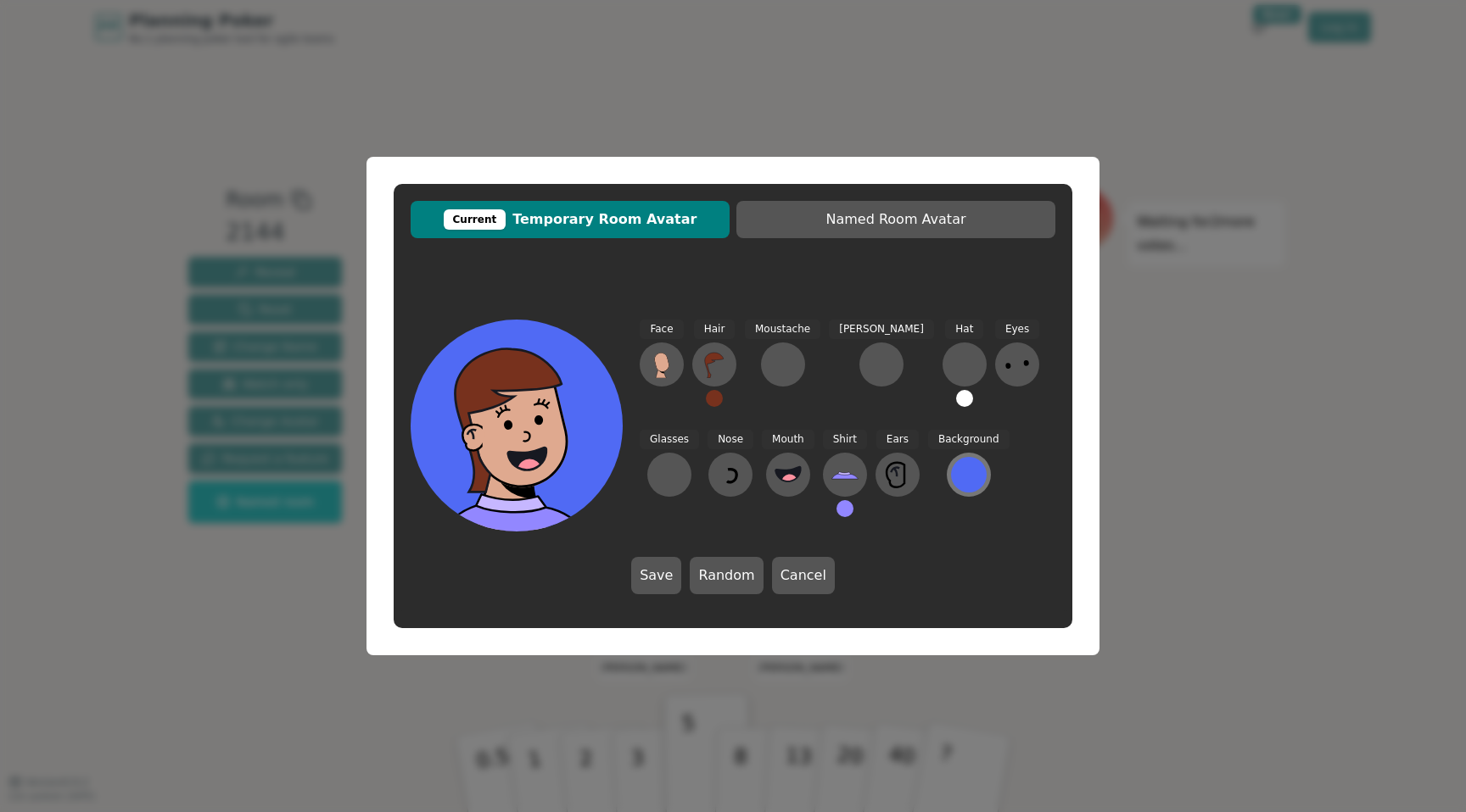
click at [950, 475] on div at bounding box center [968, 475] width 35 height 35
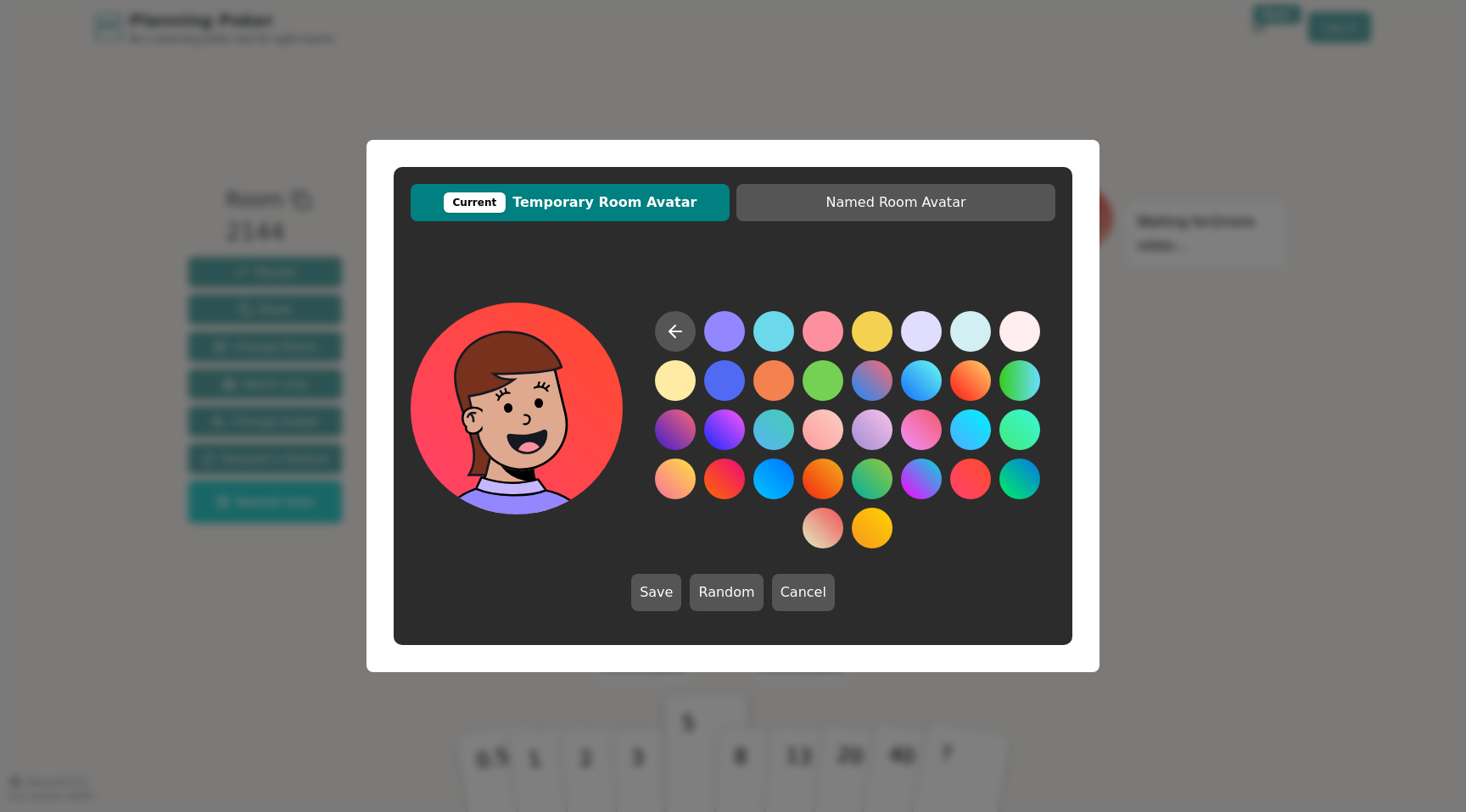
click at [984, 473] on button at bounding box center [971, 479] width 41 height 41
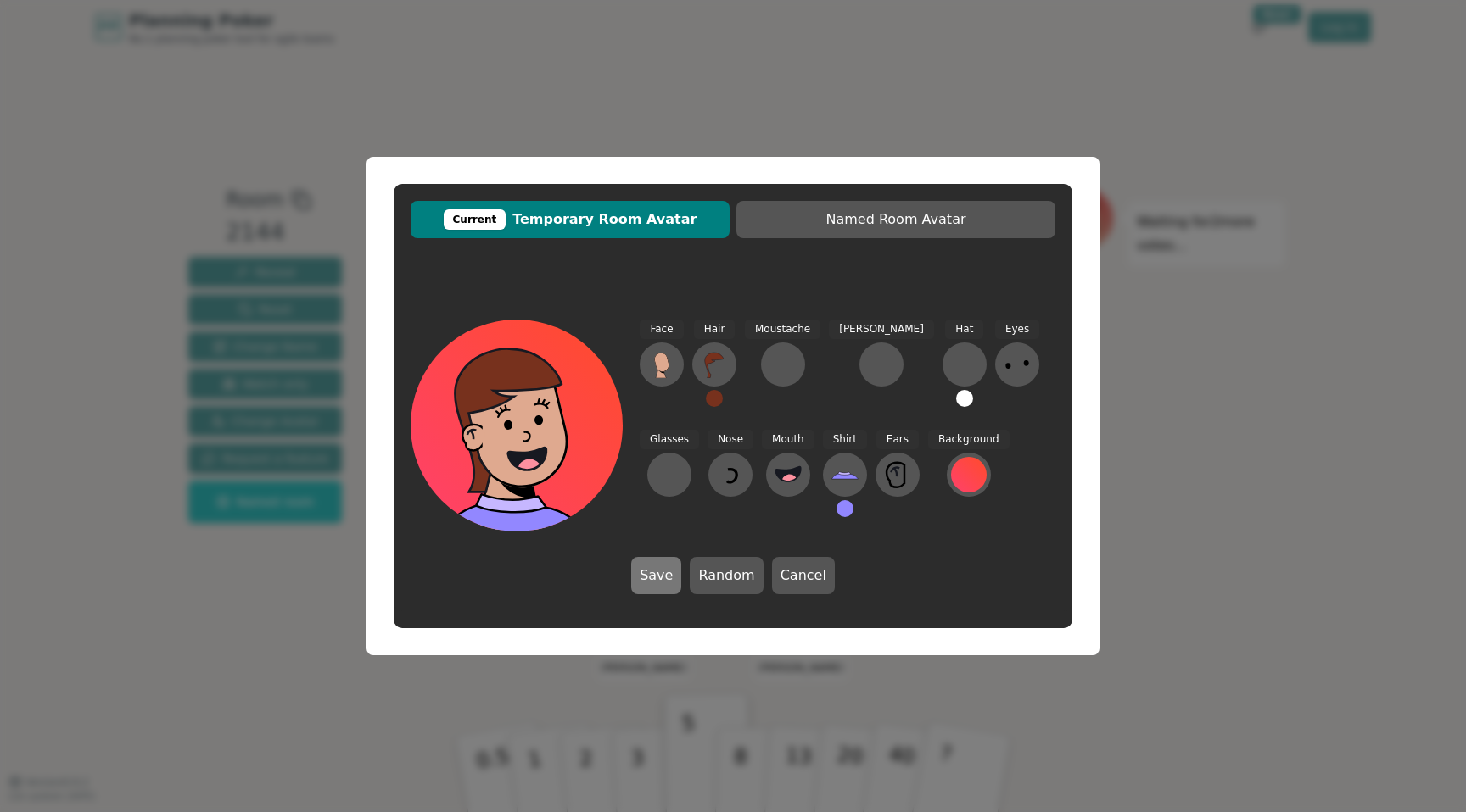
click at [640, 580] on button "Save" at bounding box center [655, 576] width 50 height 37
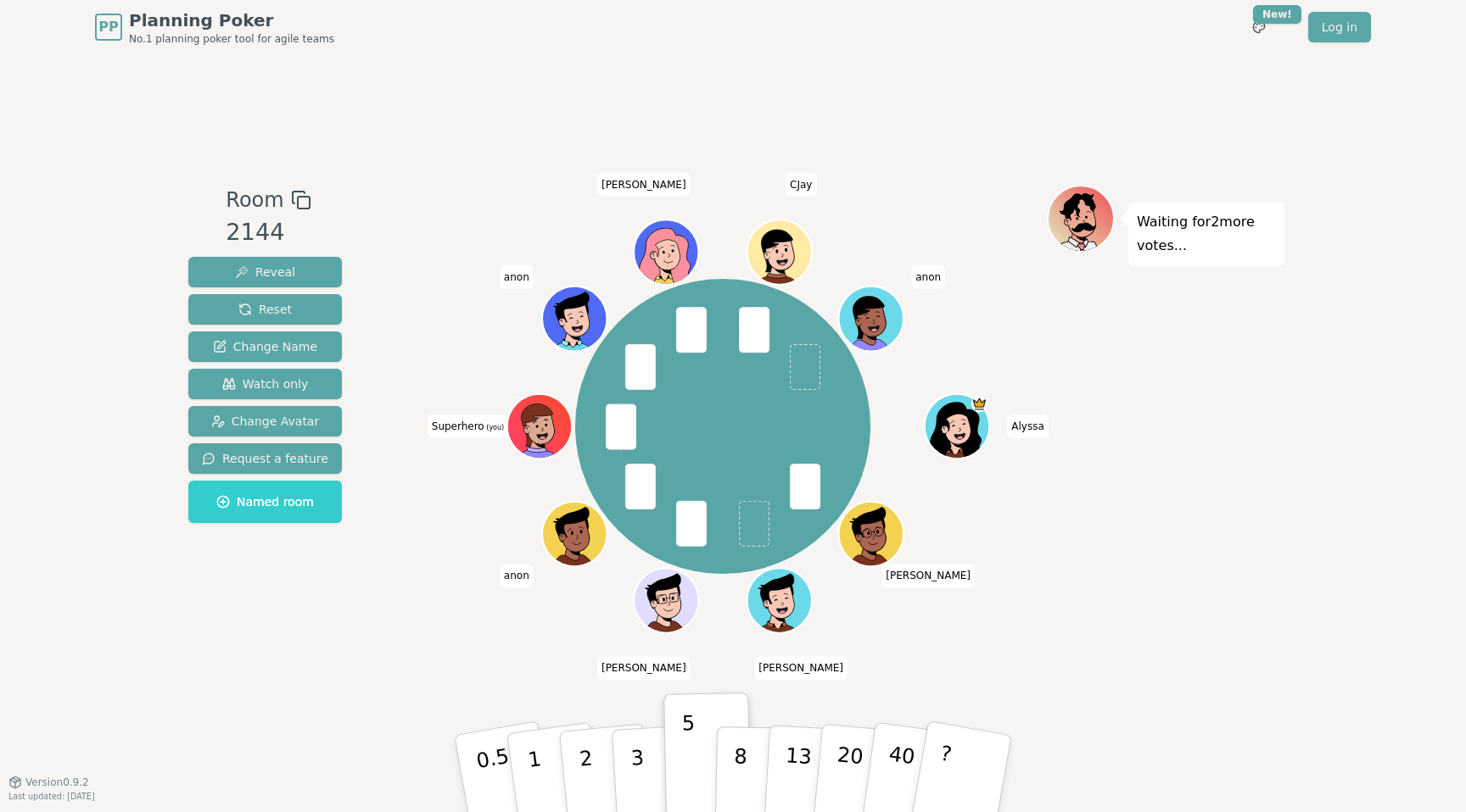
click at [546, 428] on icon at bounding box center [541, 426] width 63 height 7
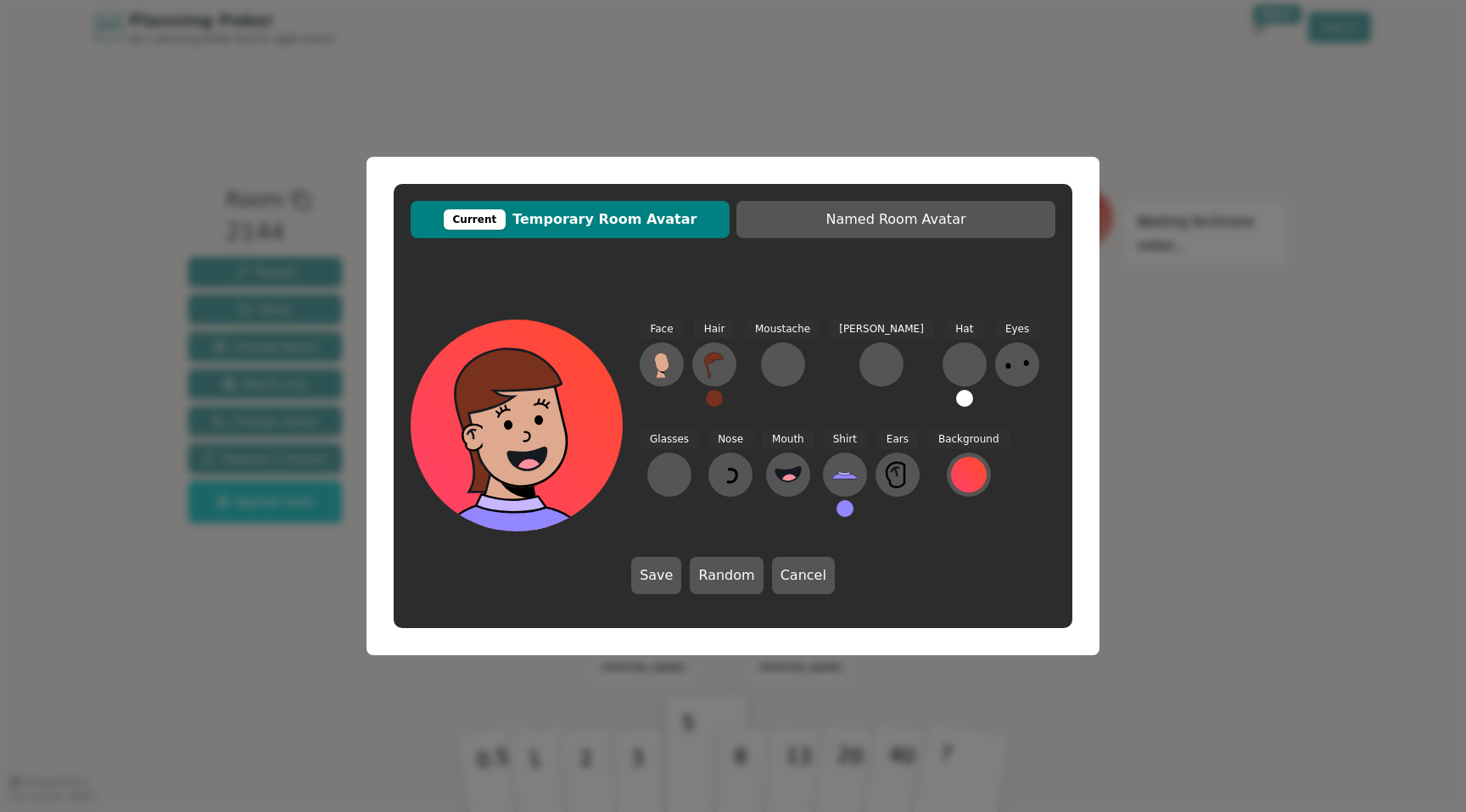
click at [511, 455] on icon at bounding box center [527, 459] width 38 height 22
click at [950, 363] on div at bounding box center [964, 364] width 27 height 27
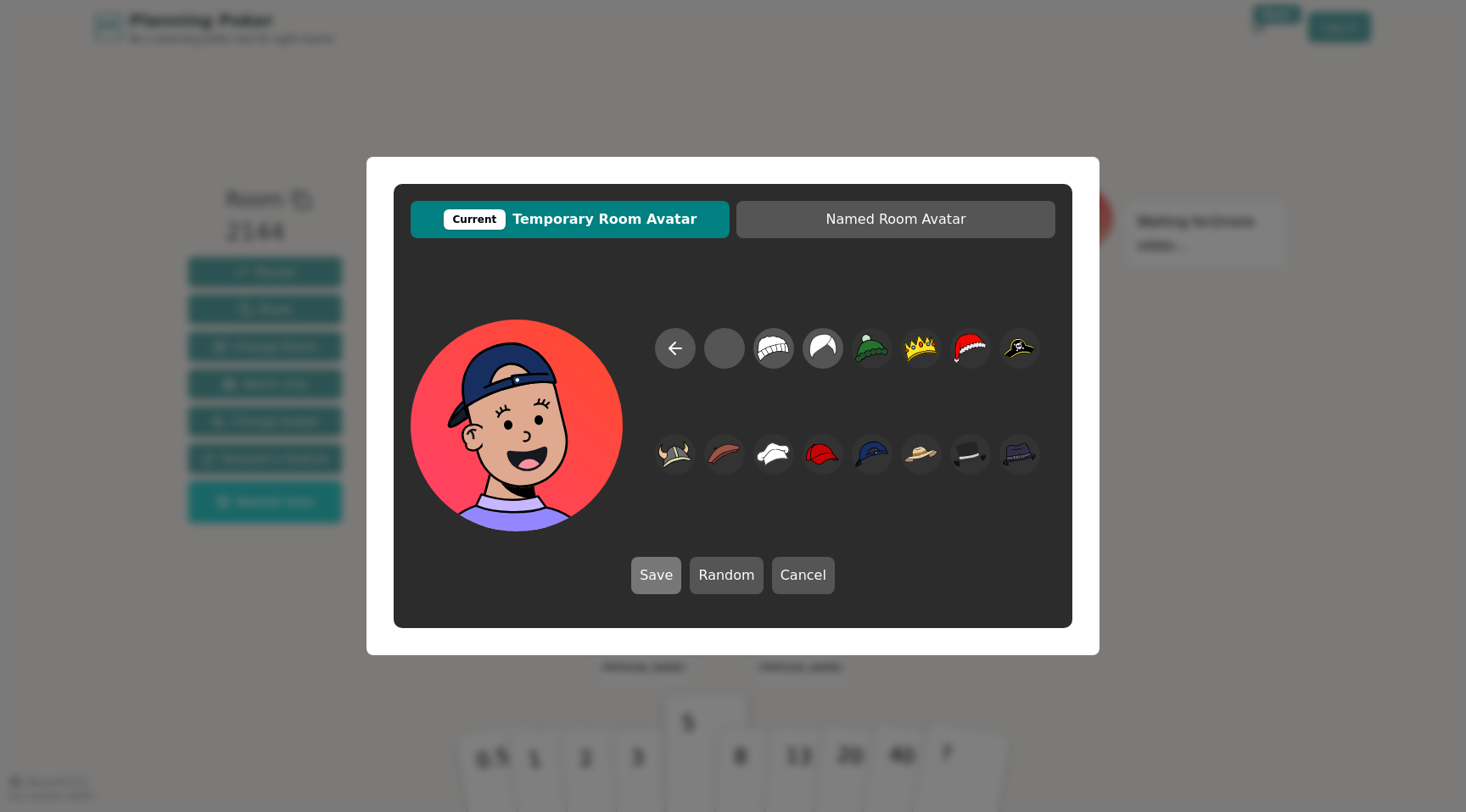
click at [672, 577] on button "Save" at bounding box center [655, 576] width 50 height 37
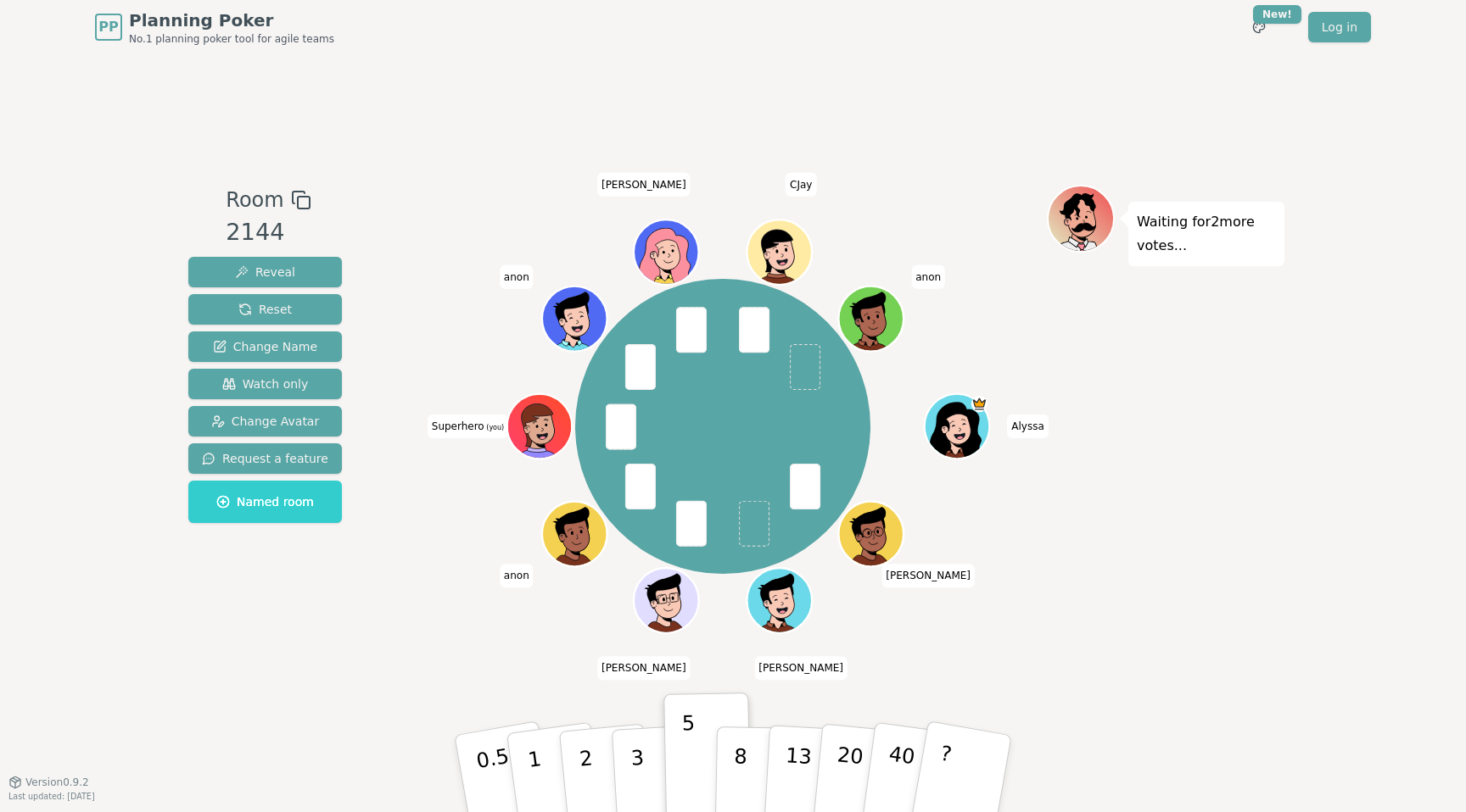
click at [547, 423] on icon at bounding box center [541, 426] width 63 height 7
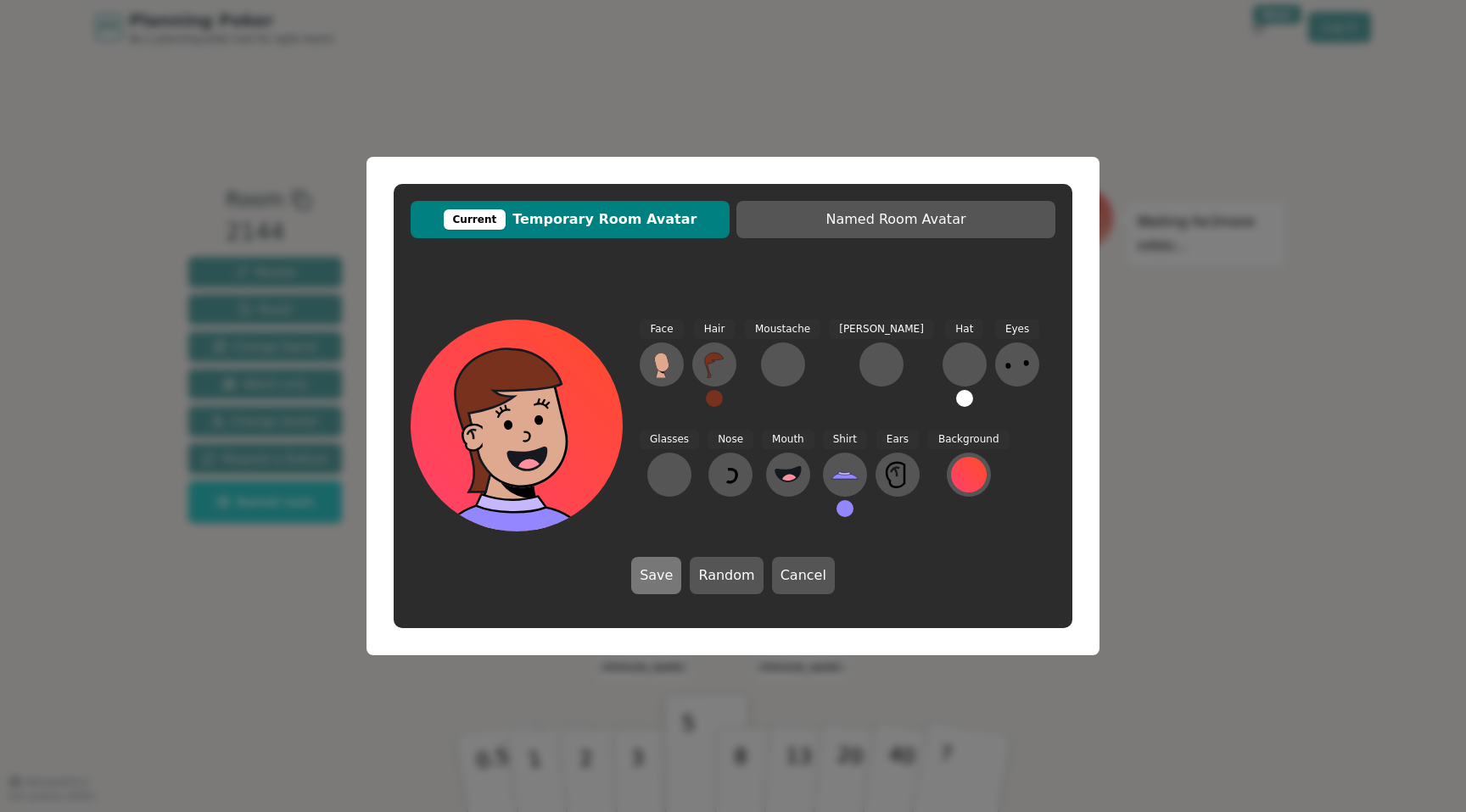
click at [655, 568] on button "Save" at bounding box center [655, 576] width 50 height 37
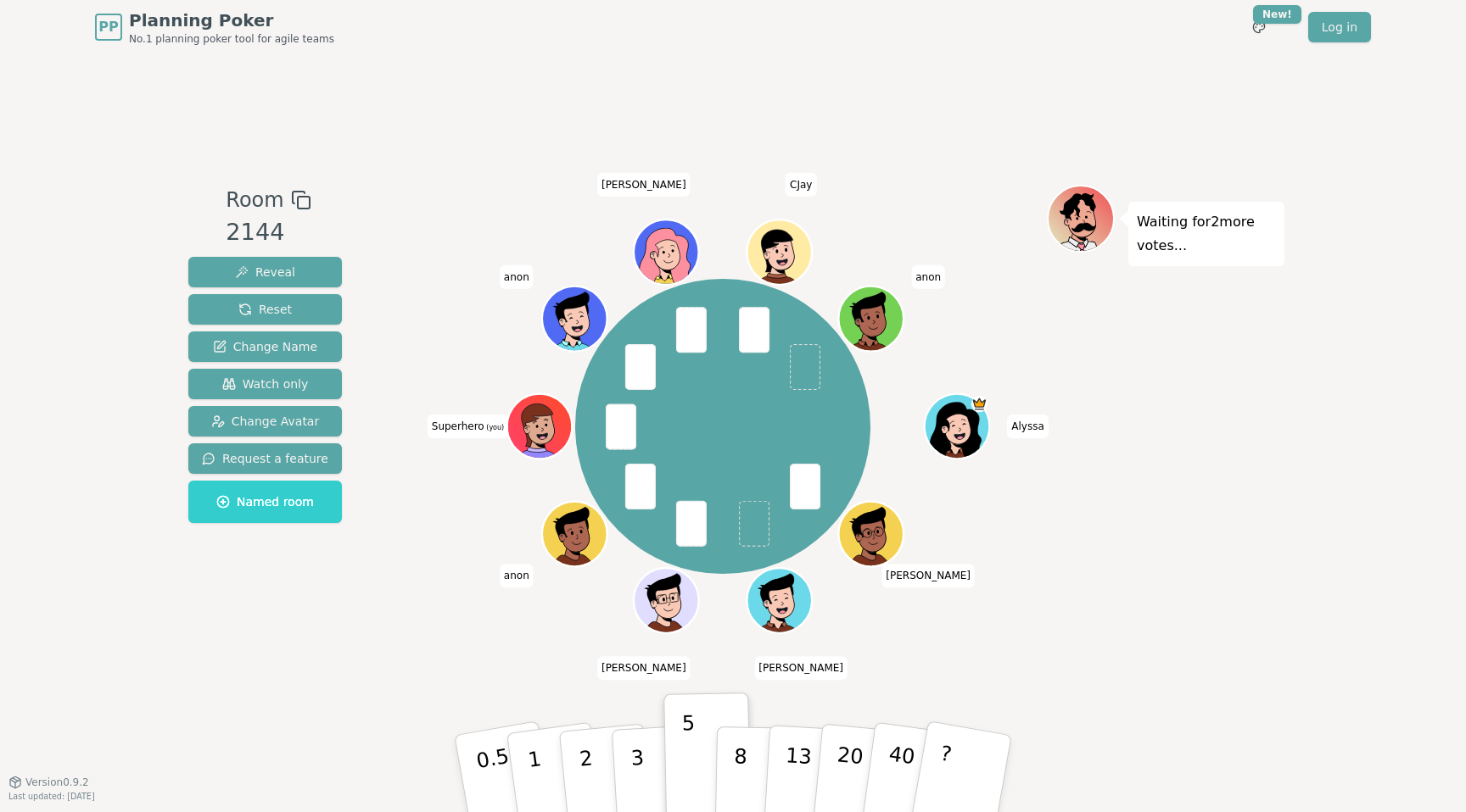
click at [557, 438] on div at bounding box center [541, 446] width 63 height 57
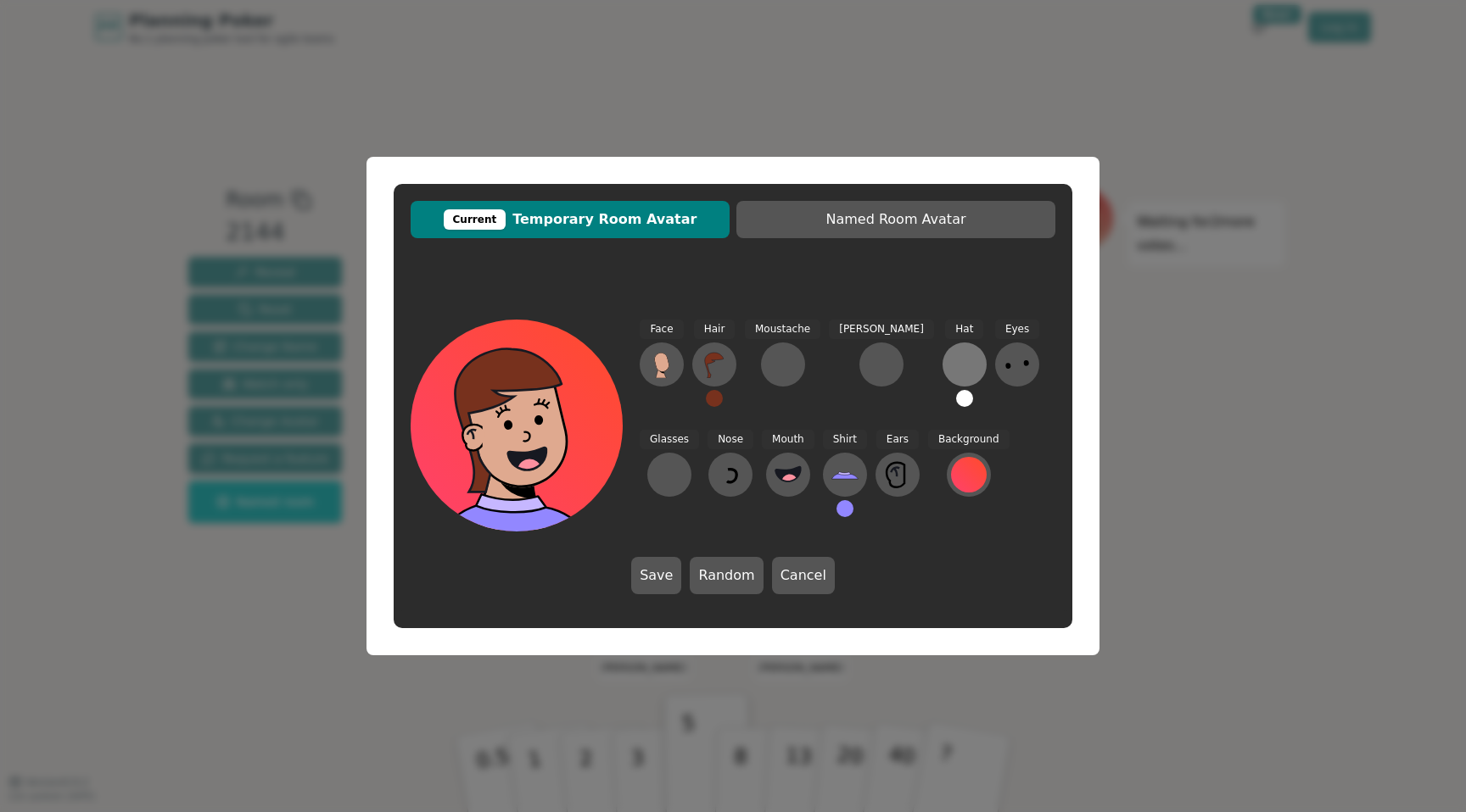
click at [950, 364] on div at bounding box center [964, 364] width 27 height 27
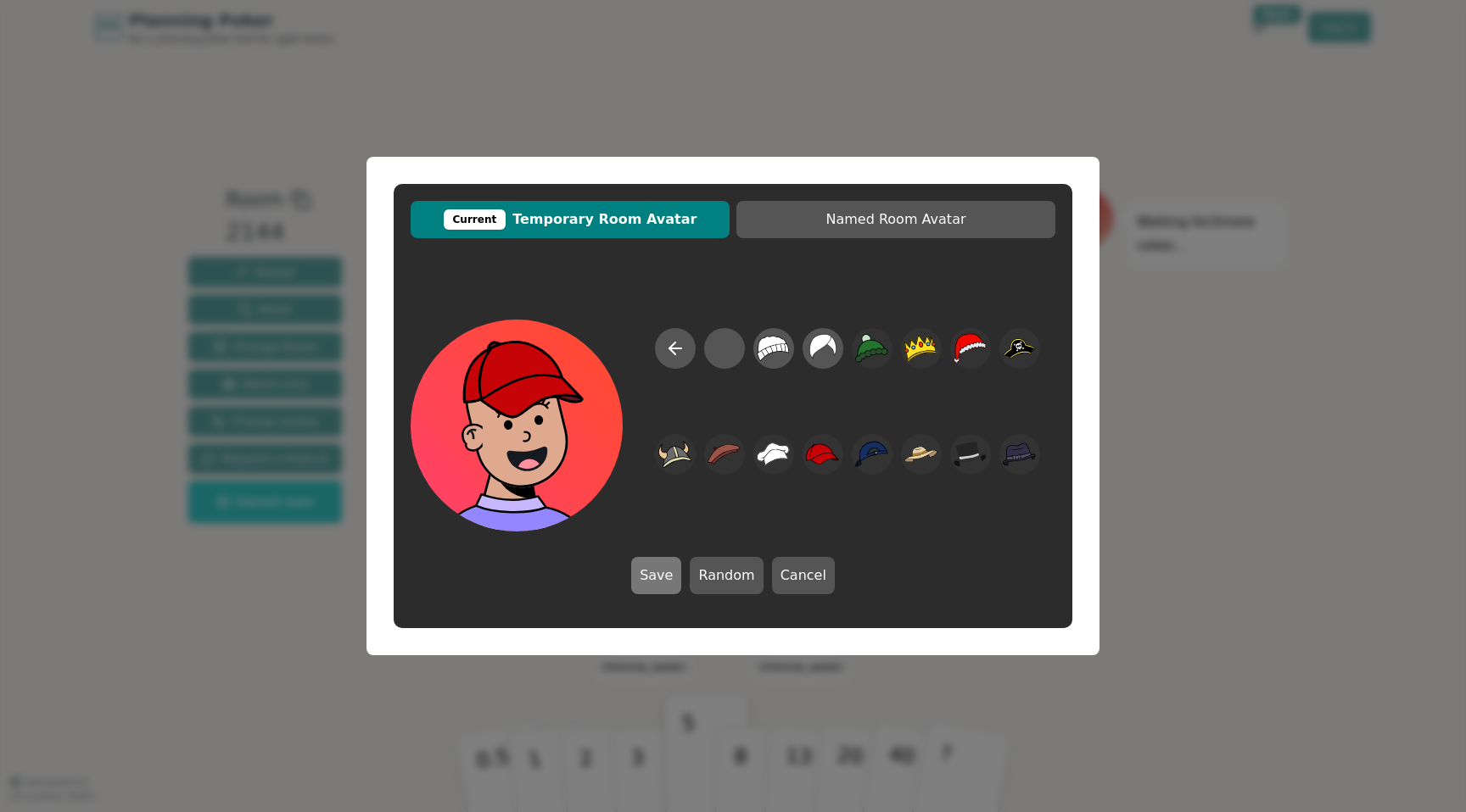
click at [672, 568] on button "Save" at bounding box center [655, 576] width 50 height 37
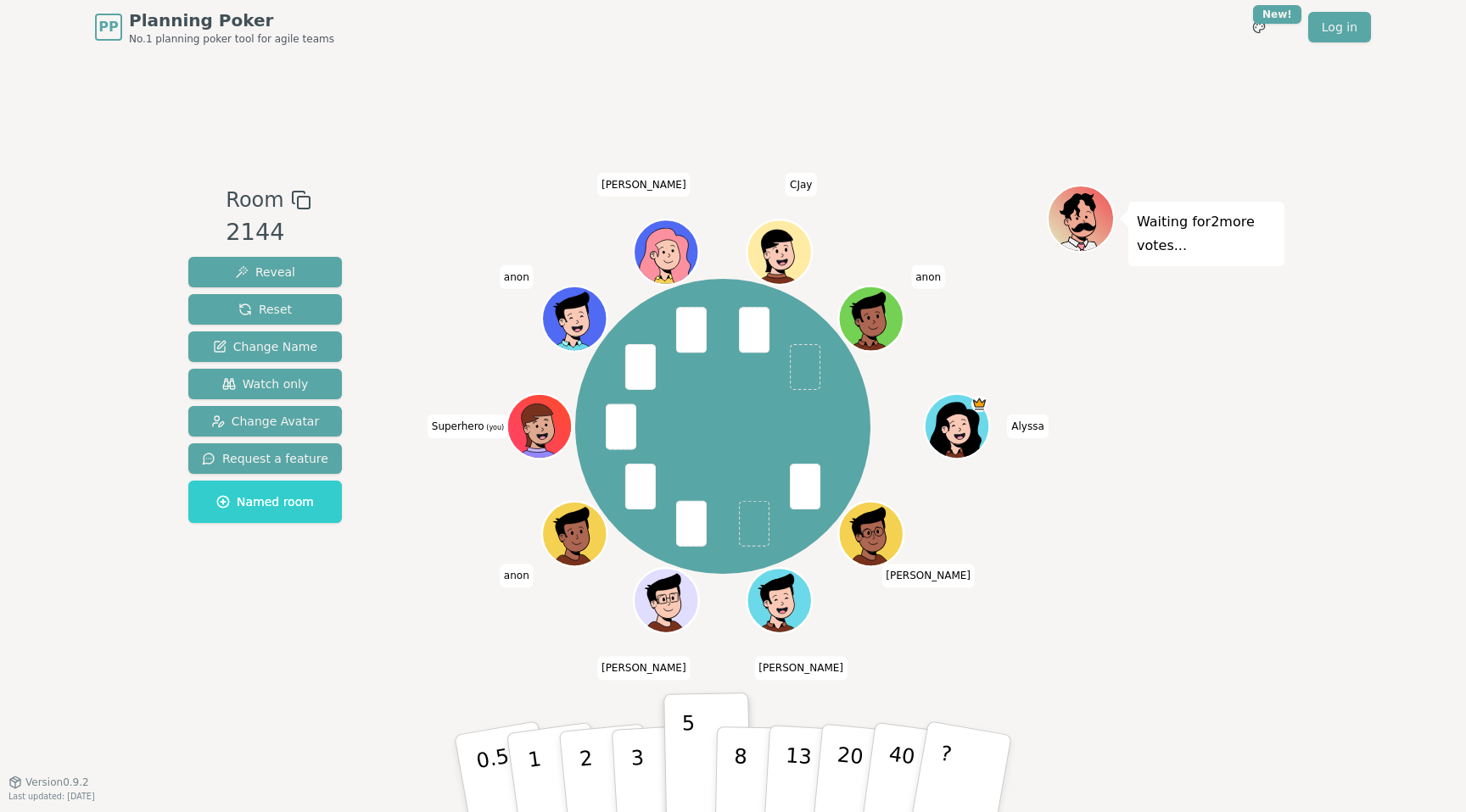
click at [548, 419] on icon at bounding box center [540, 421] width 50 height 8
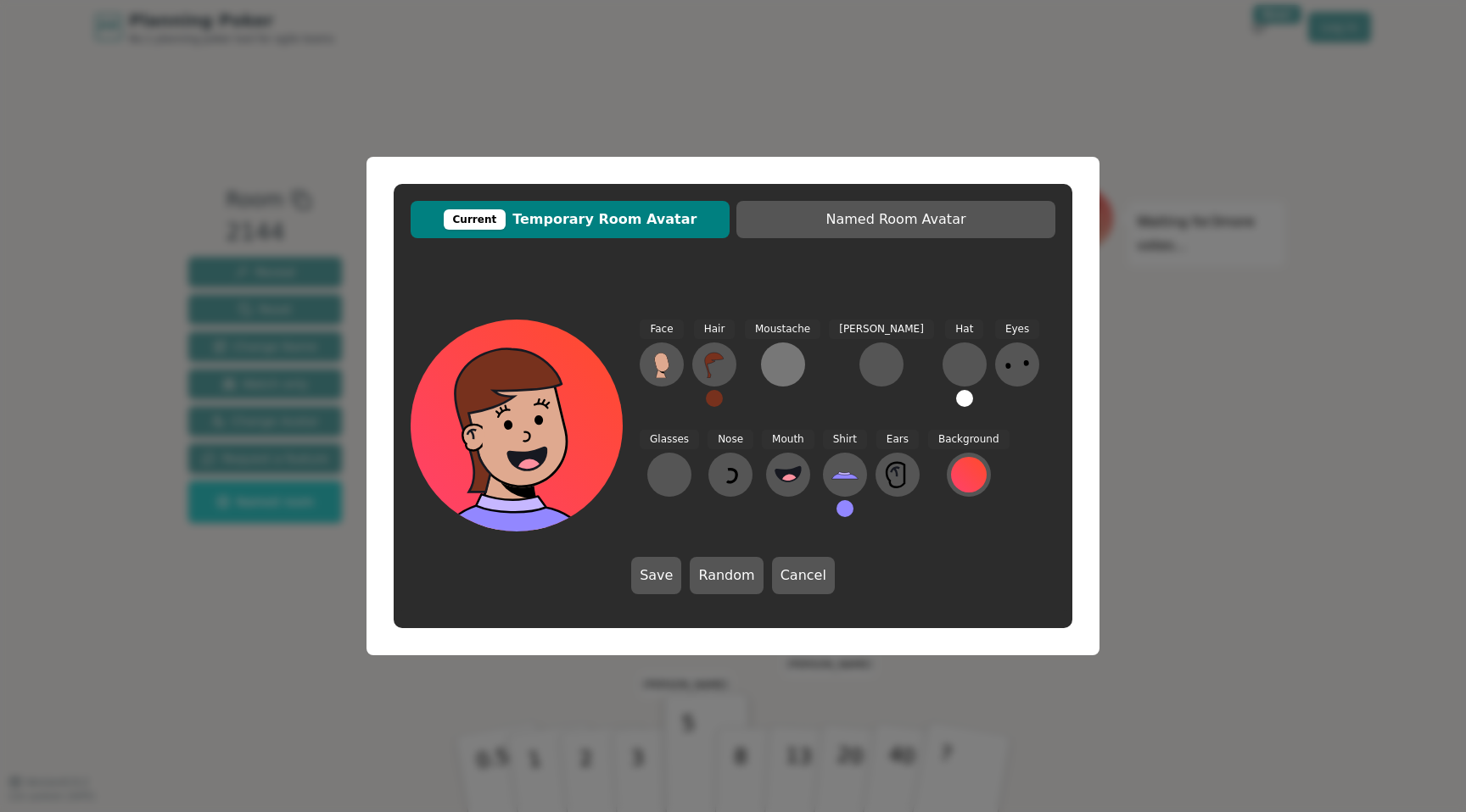
click at [788, 370] on div at bounding box center [783, 364] width 27 height 27
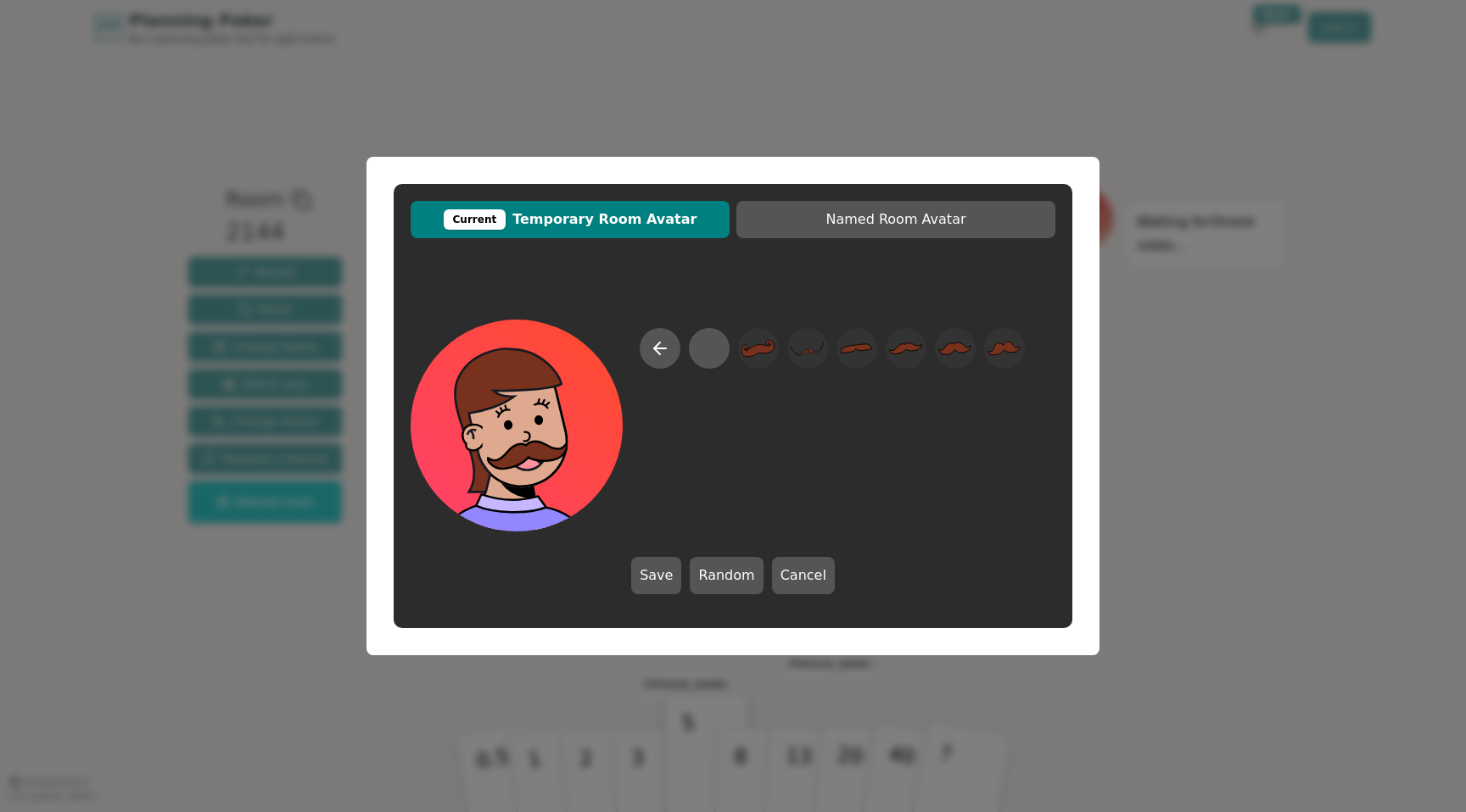
click at [670, 227] on span "Current Temporary Room Avatar" at bounding box center [570, 220] width 302 height 20
click at [928, 357] on div at bounding box center [832, 430] width 385 height 204
click at [665, 581] on button "Save" at bounding box center [655, 576] width 50 height 37
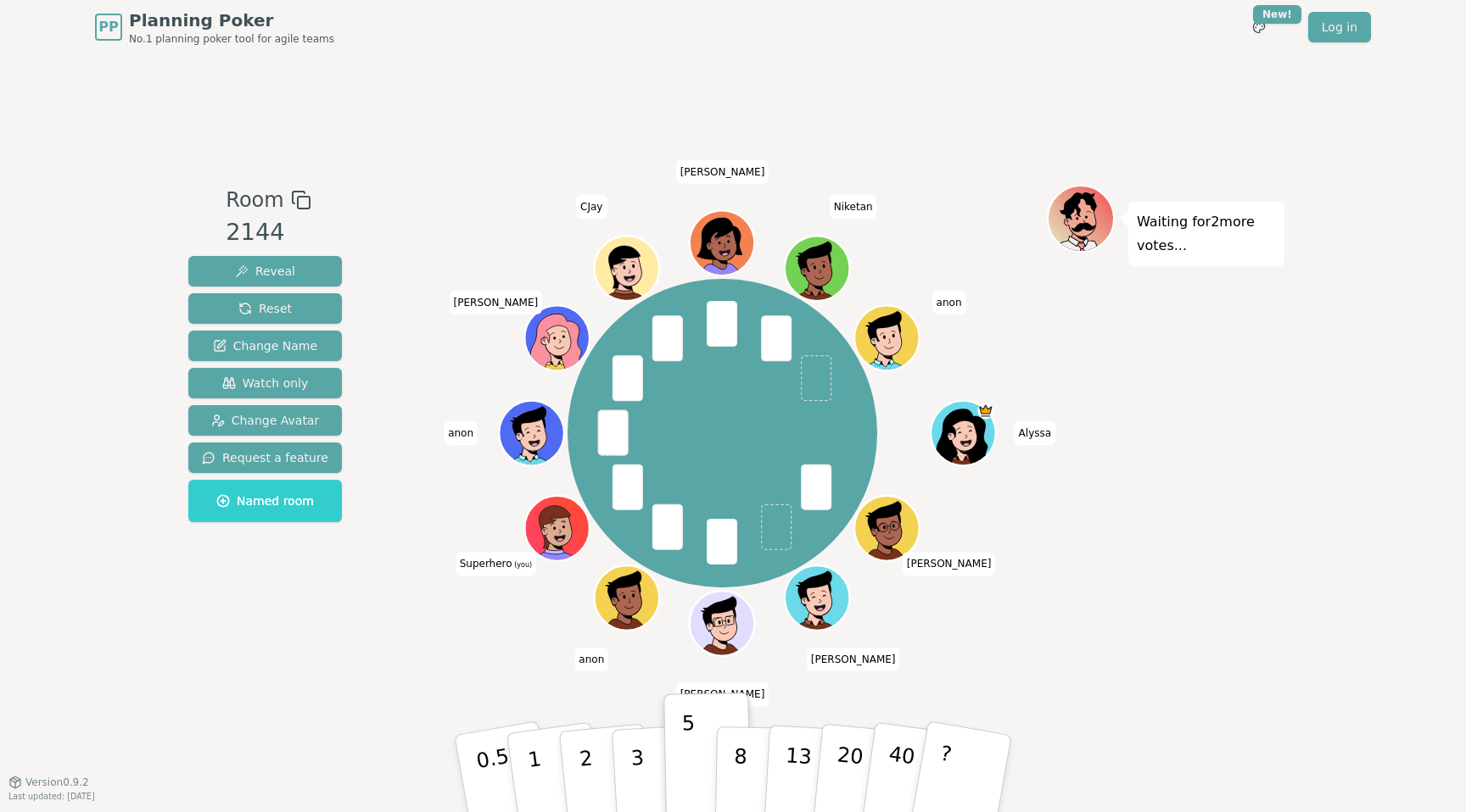
click at [391, 583] on div "Room 2144 Reveal Reset Change Name Watch only Change Avatar Request a feature N…" at bounding box center [733, 419] width 1103 height 468
click at [699, 760] on button "5" at bounding box center [708, 775] width 88 height 129
click at [689, 752] on p "5" at bounding box center [689, 774] width 14 height 91
click at [540, 698] on div "Room 2144 Reveal Reset Change Name Watch only Change Avatar Request a feature N…" at bounding box center [733, 418] width 1103 height 728
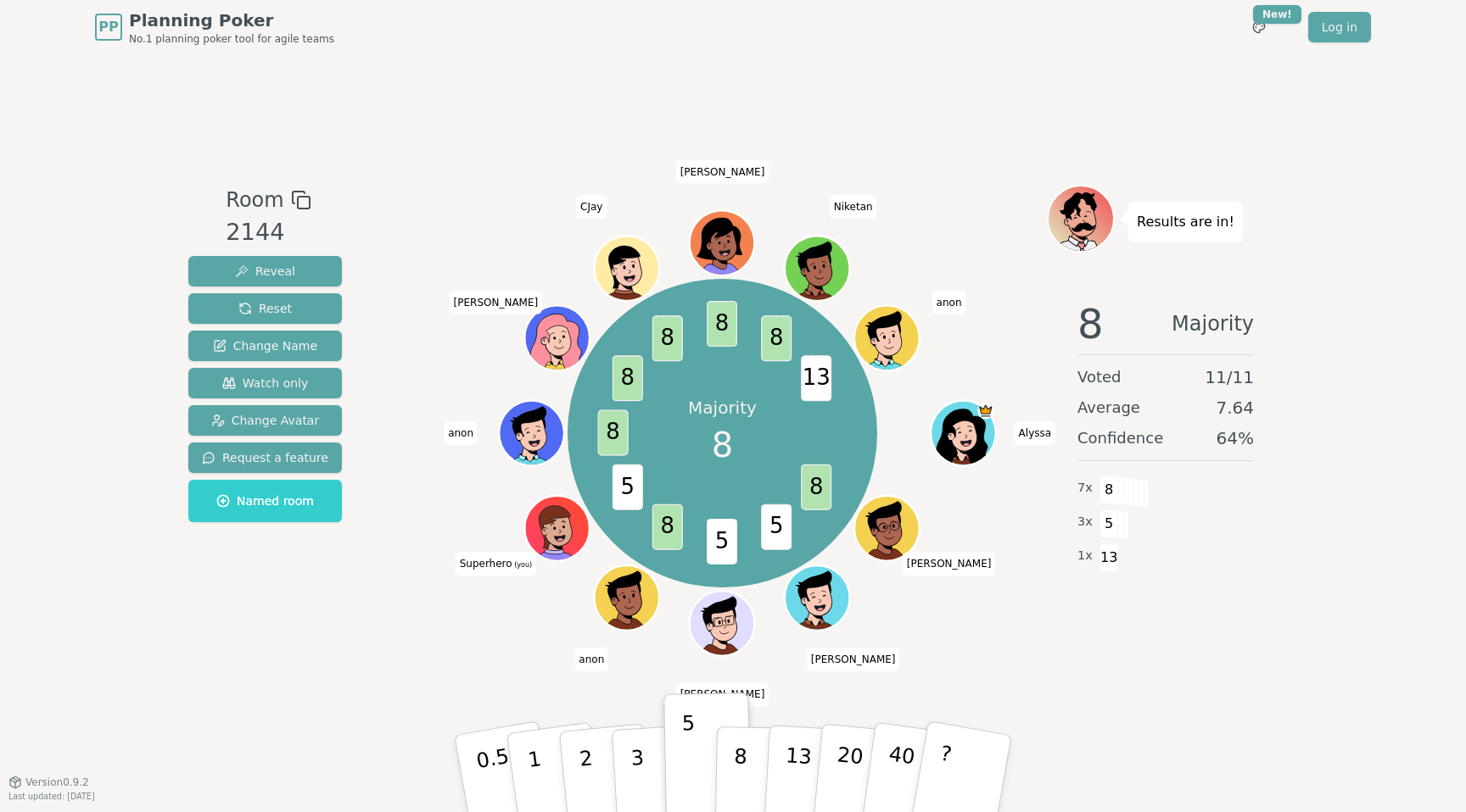
click at [939, 666] on div "Room 2144 Reveal Reset Change Name Watch only Change Avatar Request a feature N…" at bounding box center [733, 418] width 1103 height 728
click at [1112, 495] on span "8" at bounding box center [1109, 490] width 19 height 29
